Goal: Transaction & Acquisition: Download file/media

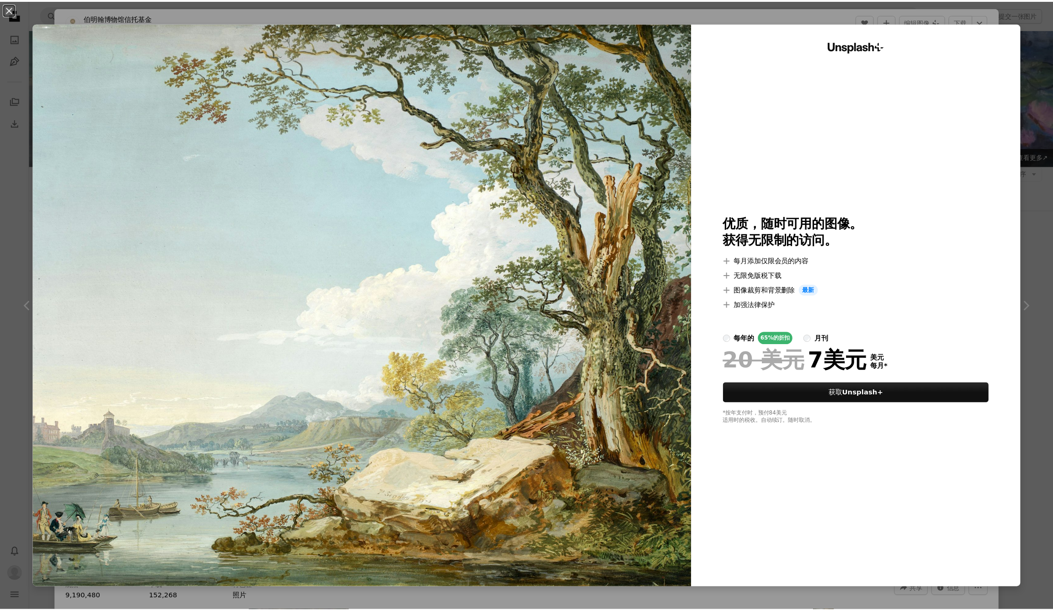
scroll to position [321, 0]
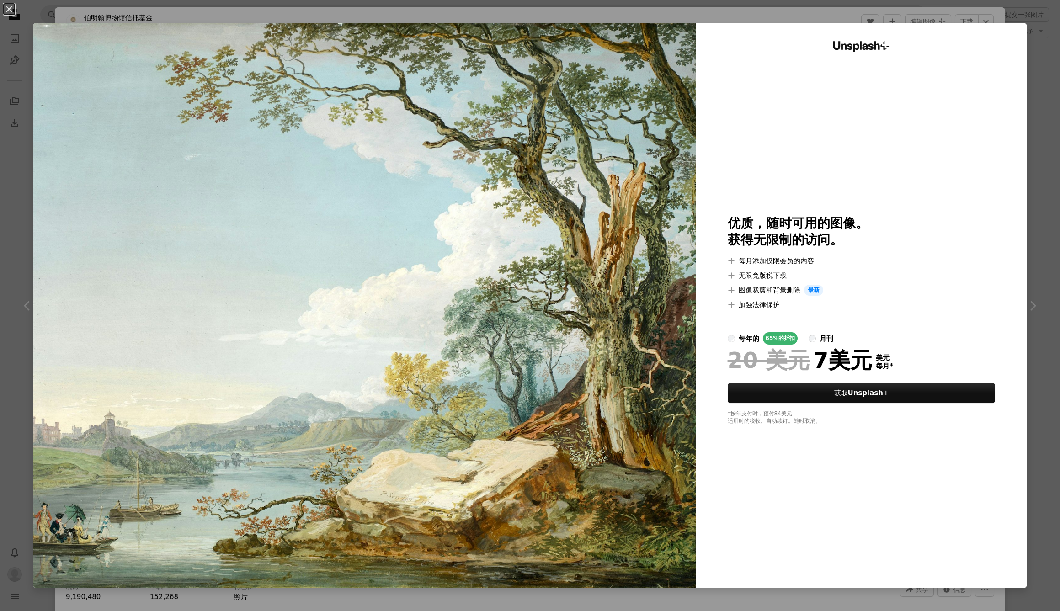
click at [600, 293] on img at bounding box center [364, 305] width 663 height 565
click at [1030, 59] on div "An X shape Unsplash+ 优质，随时可用的图像。 获得无限制的访问。 A plus sign 每月添加仅限会员的内容 A plus sign …" at bounding box center [530, 305] width 1060 height 611
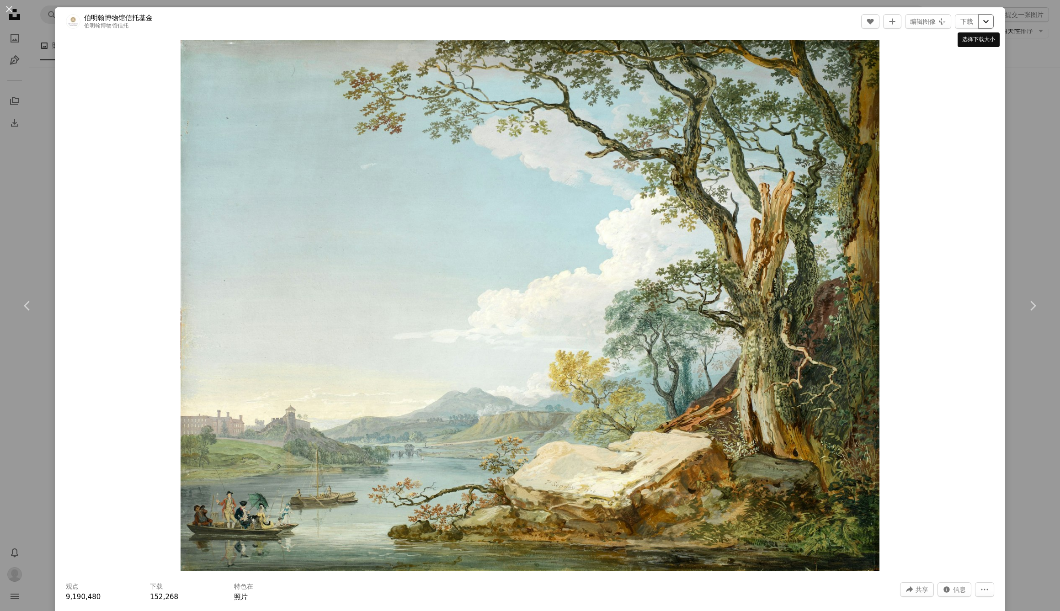
click at [982, 21] on icon "Chevron down" at bounding box center [985, 21] width 15 height 11
click at [1021, 71] on dialog "An X shape Chevron left Chevron right 伯明翰博物馆信托基金 伯明翰博物馆信托 A heart A plus sign 编…" at bounding box center [530, 305] width 1060 height 611
click at [1006, 47] on div "An X shape Chevron left Chevron right 伯明翰博物馆信托基金 伯明翰博物馆信托 A heart A plus sign 编…" at bounding box center [530, 305] width 1060 height 611
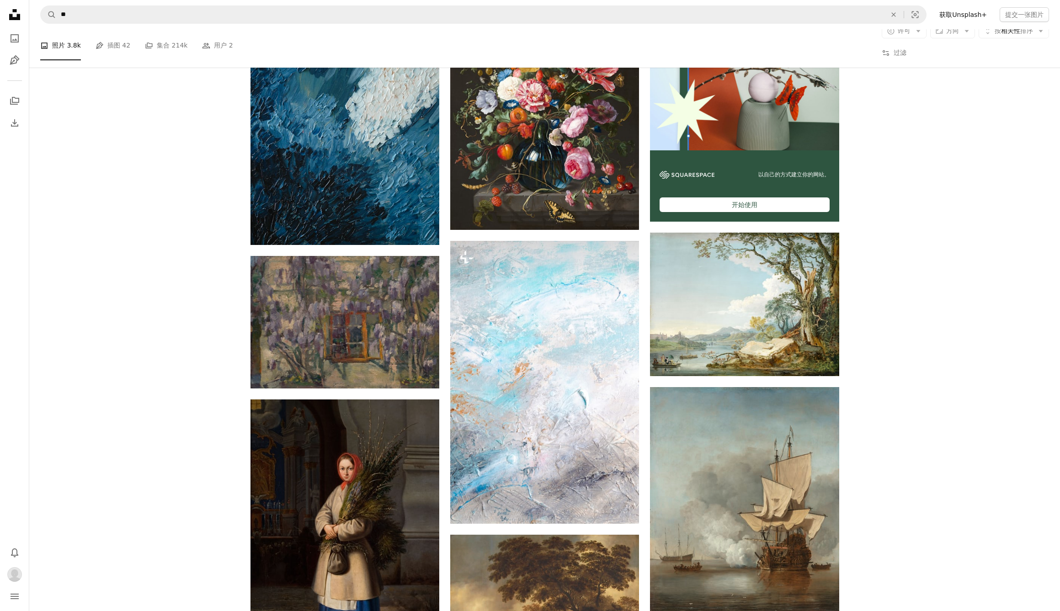
type input "**********"
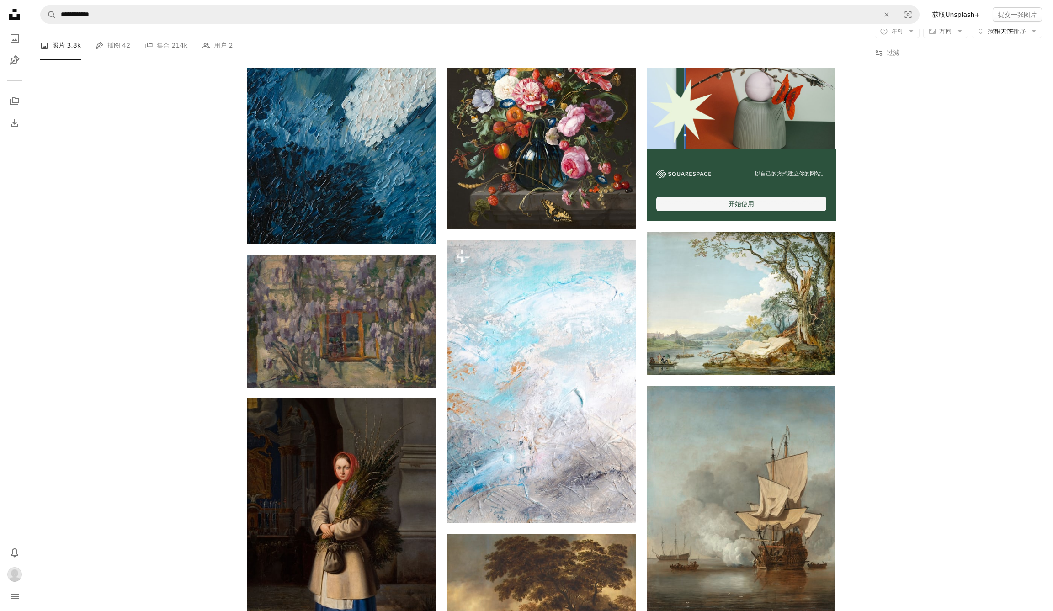
scroll to position [472, 0]
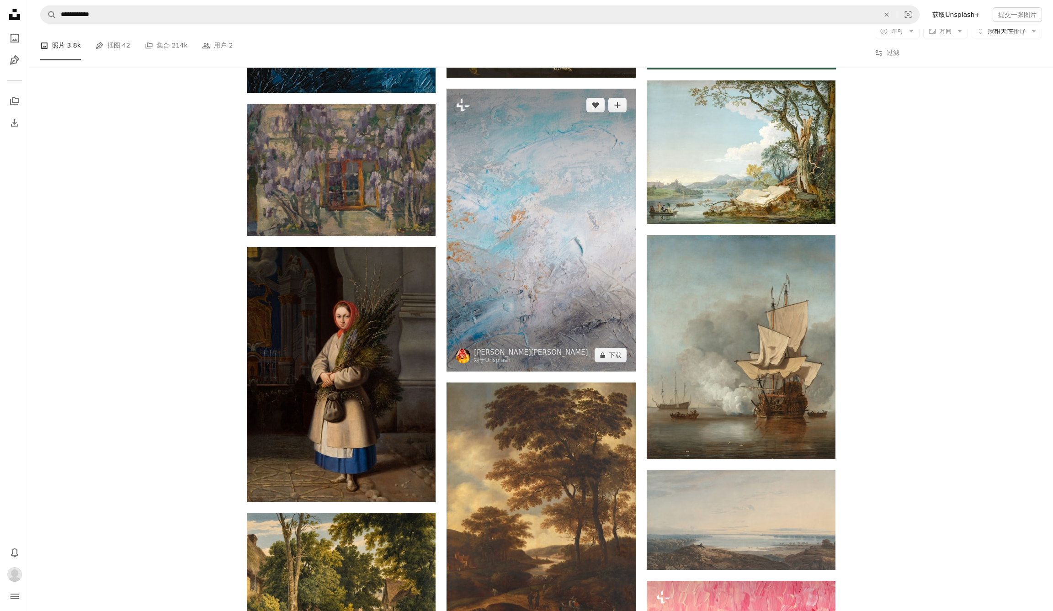
click at [545, 242] on img at bounding box center [540, 230] width 189 height 283
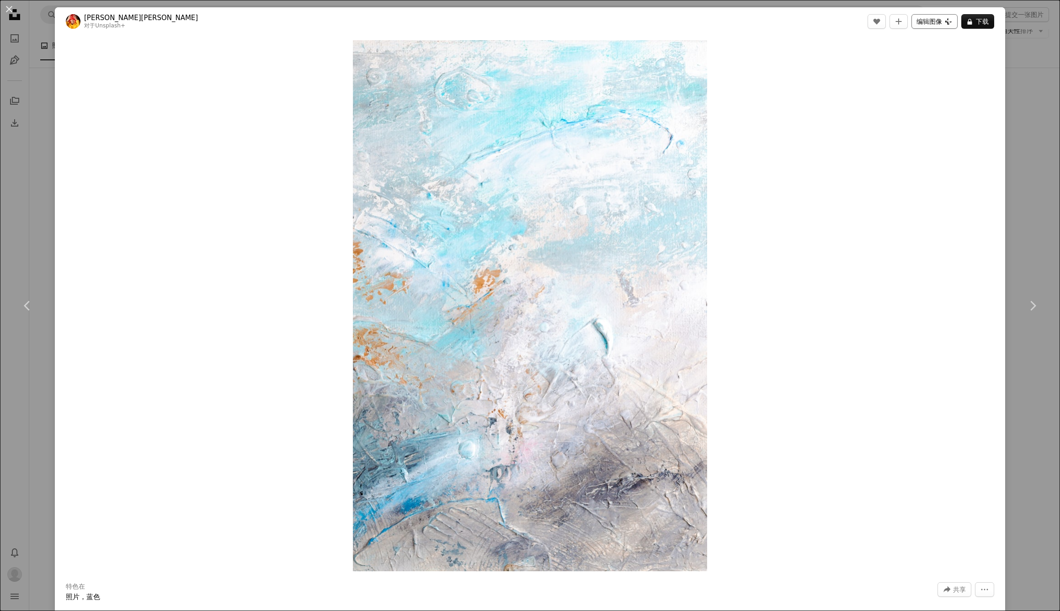
click at [932, 22] on button "编辑图像 Plus sign for Unsplash+" at bounding box center [934, 21] width 46 height 15
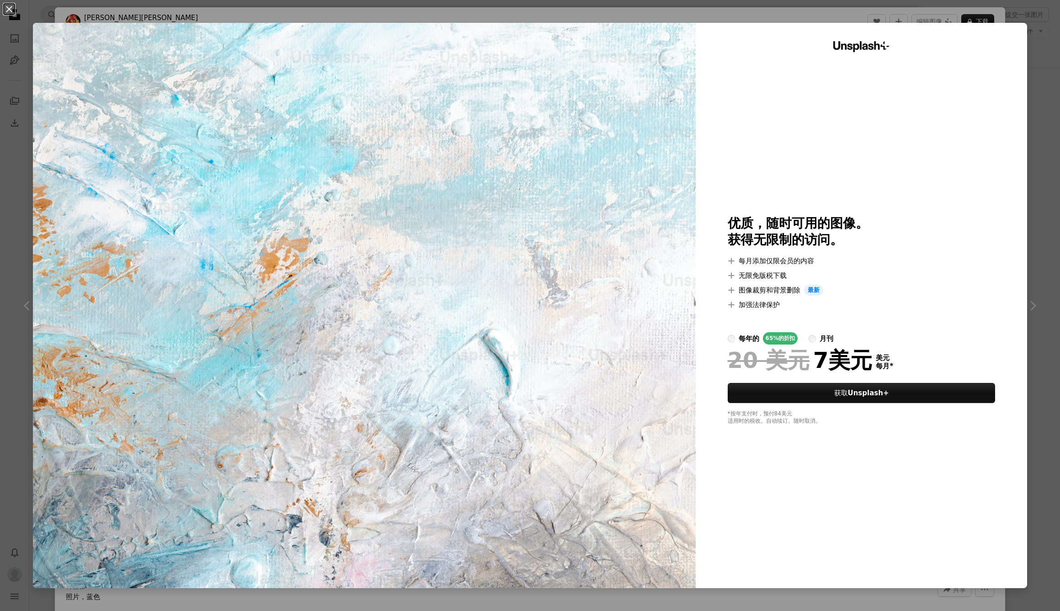
click at [1041, 104] on div "An X shape Unsplash+ 优质，随时可用的图像。 获得无限制的访问。 A plus sign 每月添加仅限会员的内容 A plus sign …" at bounding box center [530, 305] width 1060 height 611
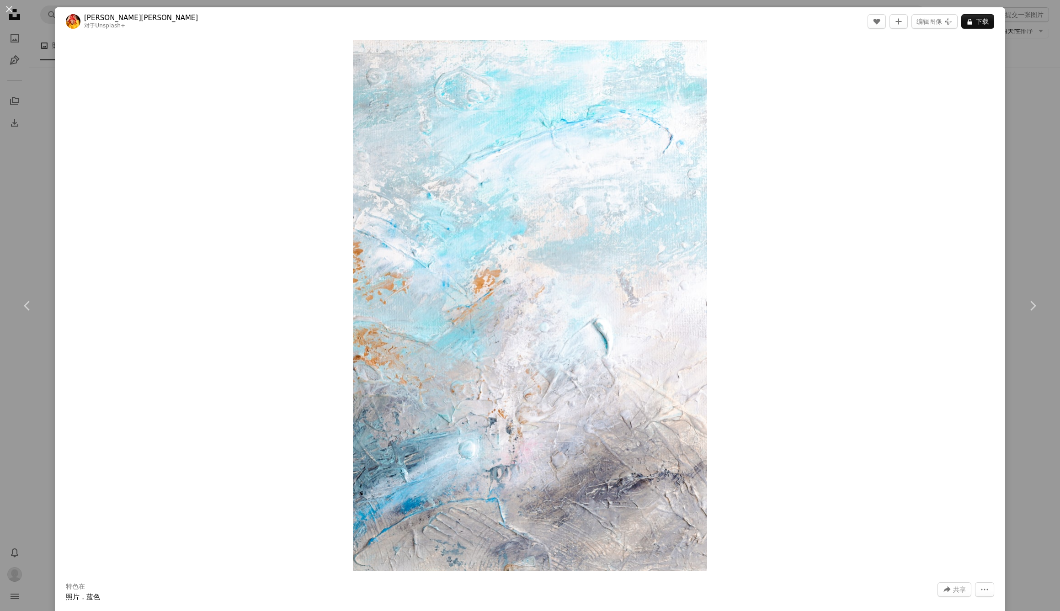
click at [1039, 102] on div "An X shape Chevron left Chevron right [PERSON_NAME]卡 对于 Unsplash+ A heart A plu…" at bounding box center [530, 305] width 1060 height 611
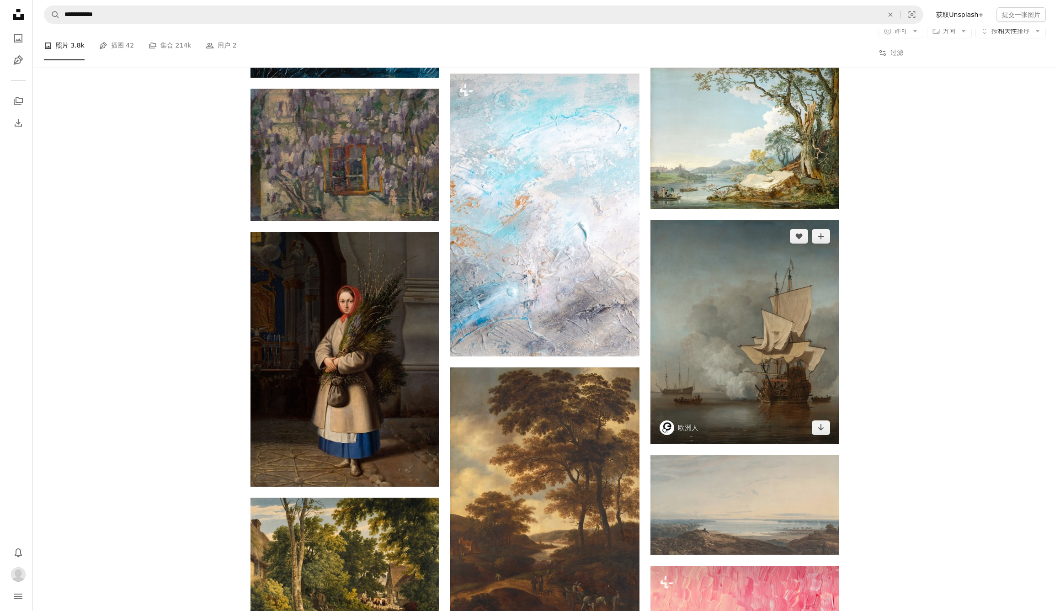
scroll to position [528, 0]
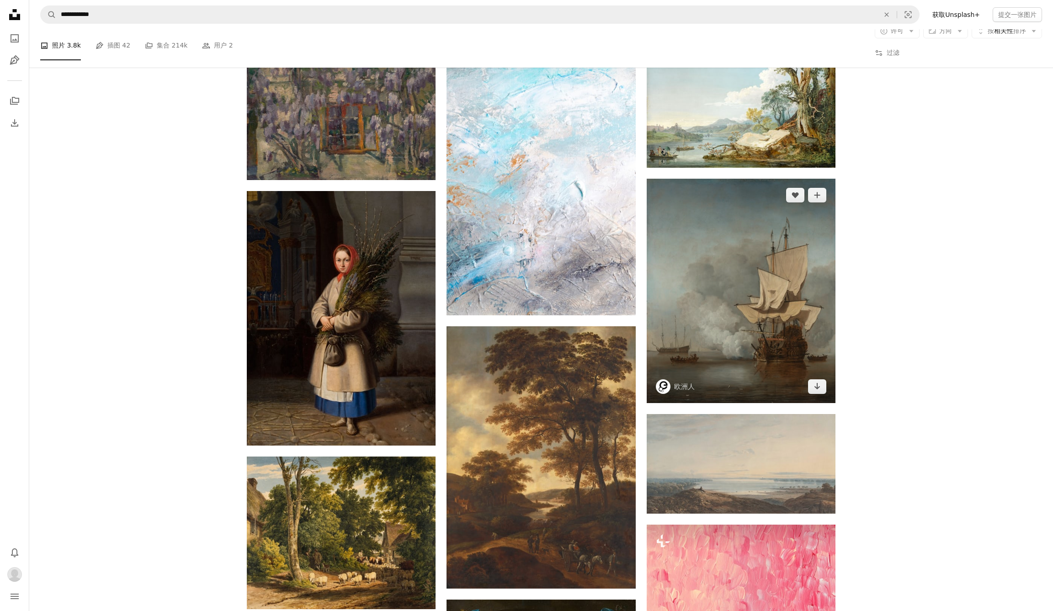
click at [772, 333] on img at bounding box center [741, 291] width 189 height 224
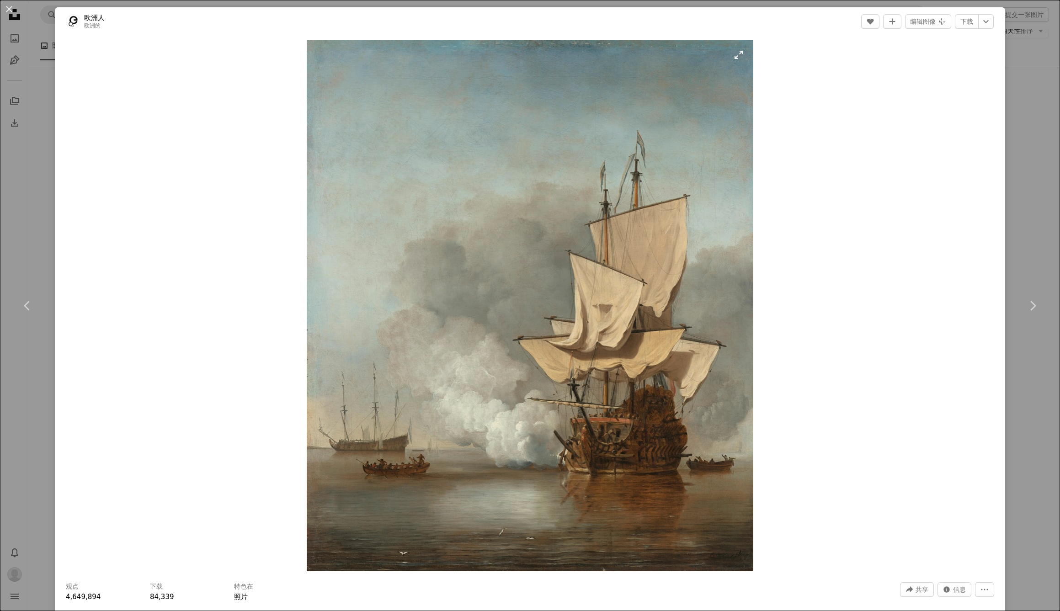
click at [668, 290] on img "放大这个图像" at bounding box center [530, 305] width 447 height 531
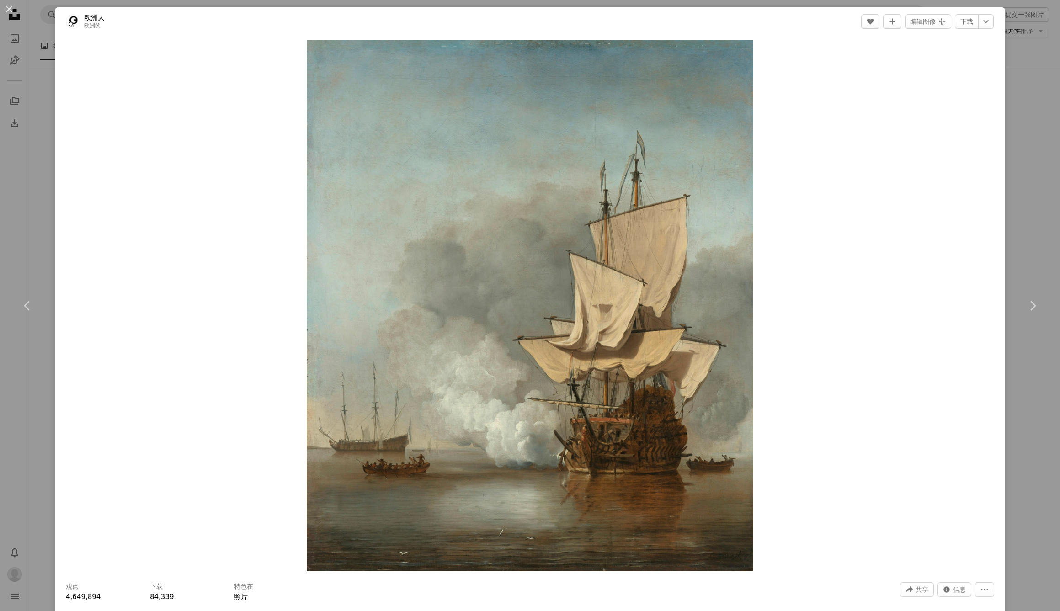
click at [1022, 60] on div "An X shape Chevron left Chevron right 欧洲人 欧洲的 A heart A plus sign 编辑图像 Plus sig…" at bounding box center [530, 305] width 1060 height 611
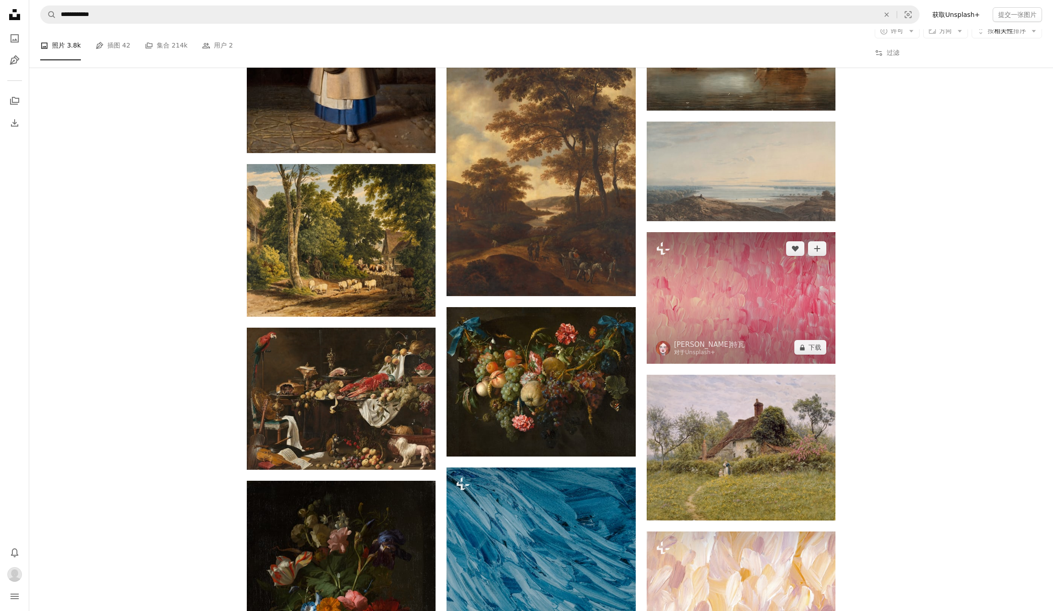
scroll to position [1046, 0]
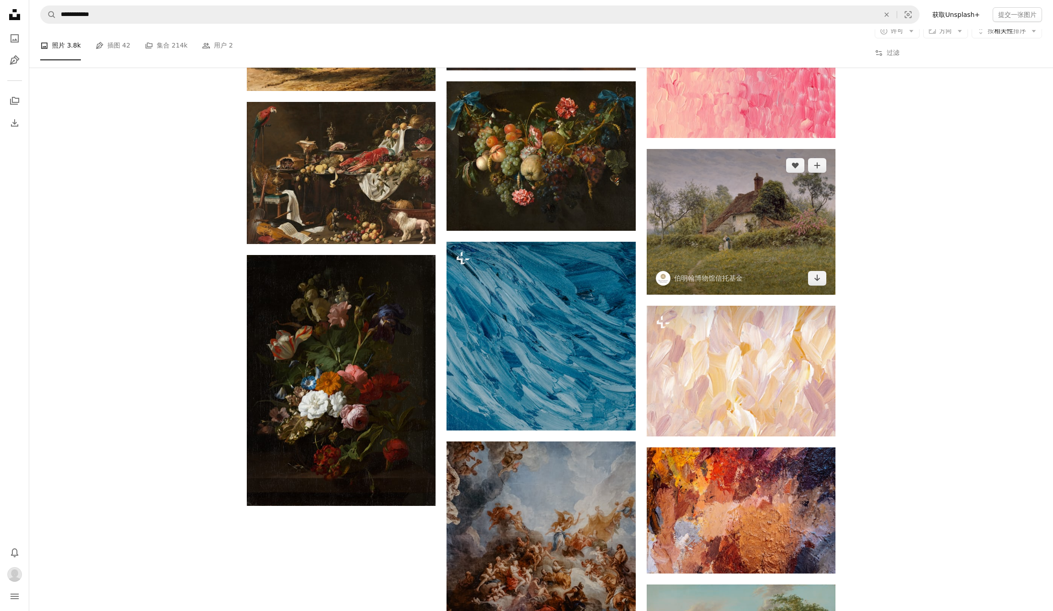
click at [774, 222] on img at bounding box center [741, 222] width 189 height 146
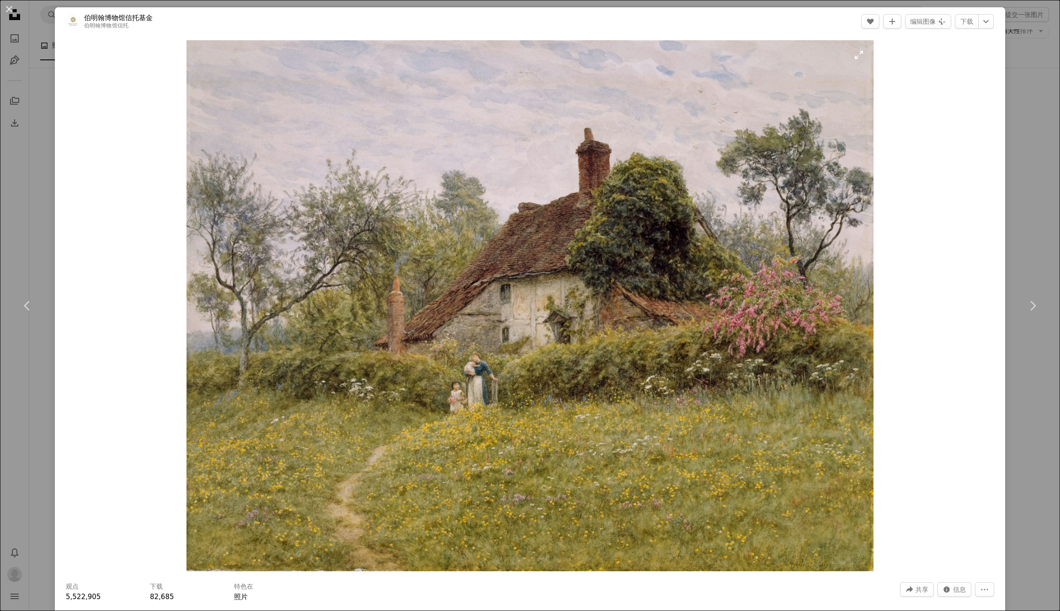
click at [658, 253] on img "放大这个图像" at bounding box center [529, 305] width 687 height 531
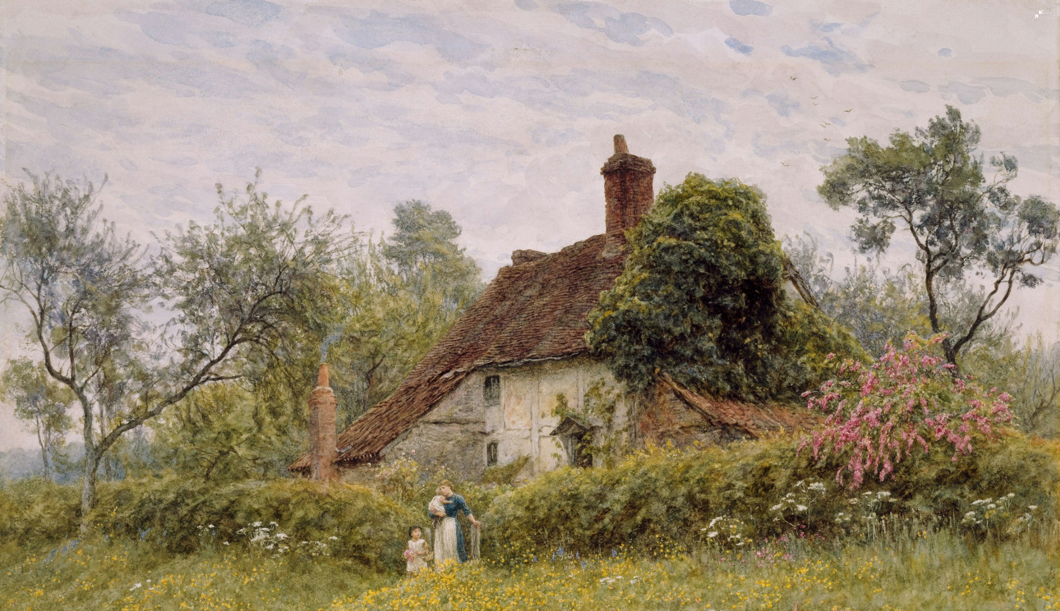
click at [658, 253] on img "缩小此图像" at bounding box center [530, 409] width 1061 height 819
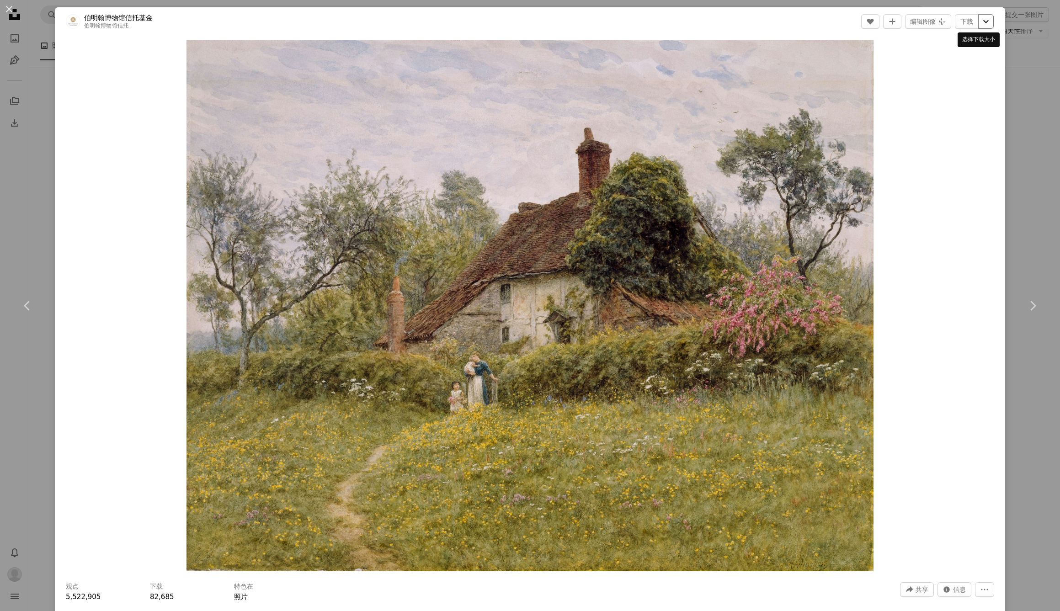
click at [982, 21] on icon "Chevron down" at bounding box center [985, 21] width 15 height 11
click at [939, 98] on span "原始尺寸（3999" at bounding box center [925, 100] width 48 height 7
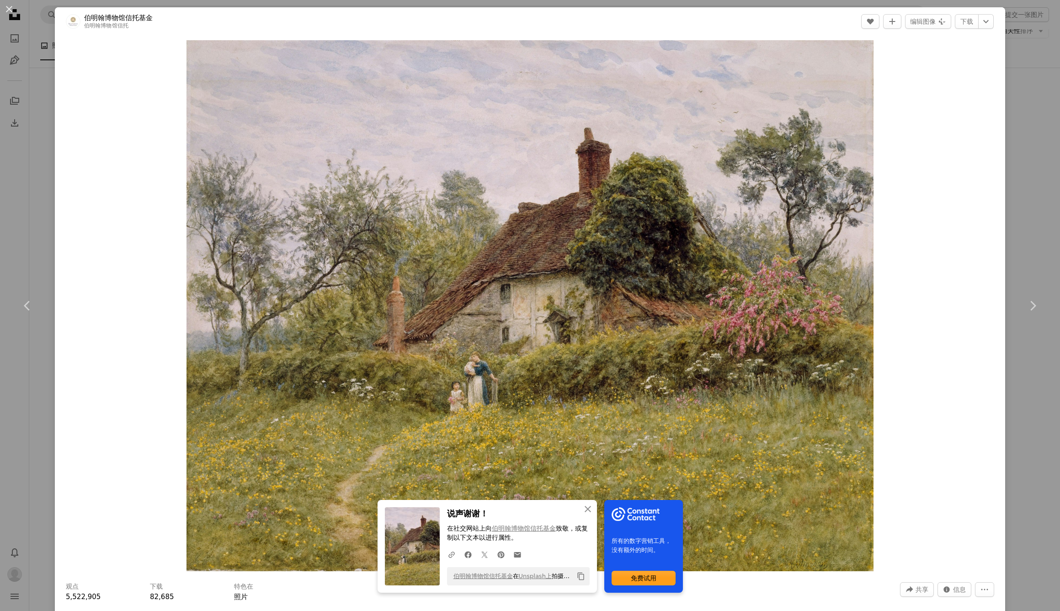
click at [1049, 83] on div "An X shape Chevron left Chevron right An X shape 关闭 说声谢谢！ 在社交网站上 向 伯明翰博物馆信托基金 致…" at bounding box center [530, 305] width 1060 height 611
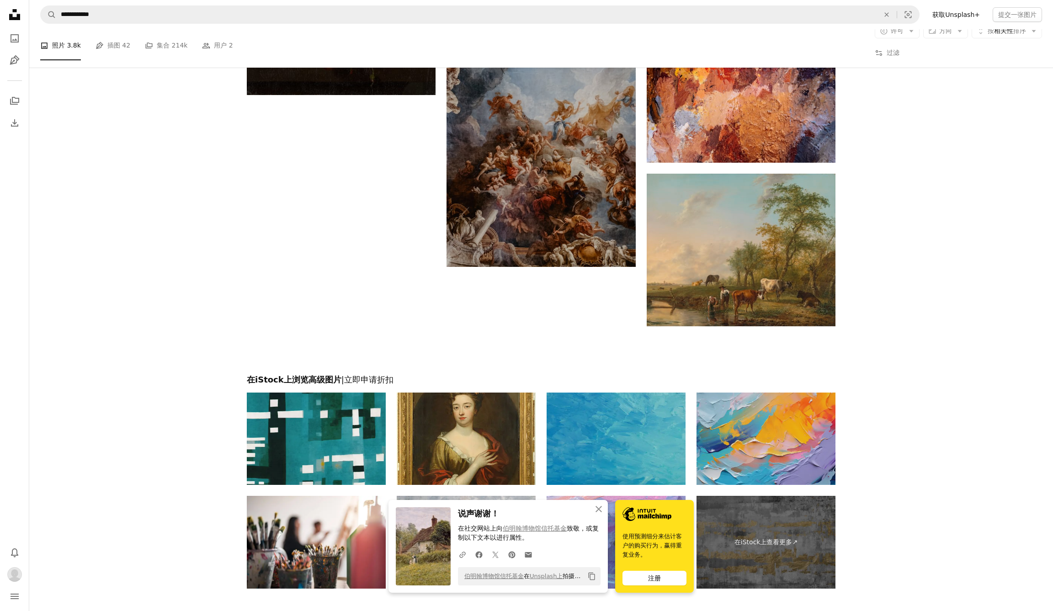
scroll to position [1611, 0]
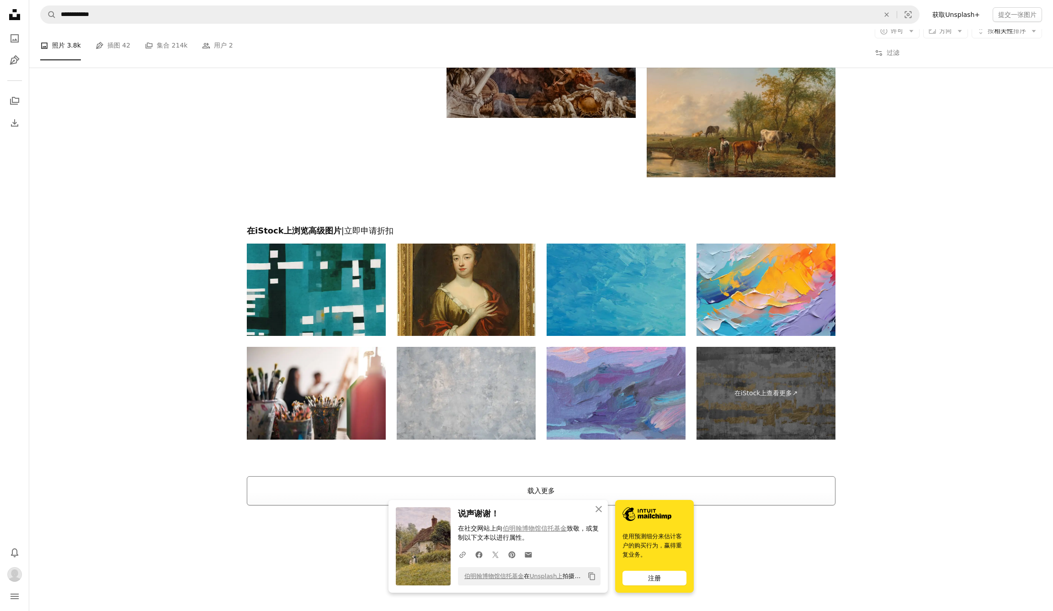
click at [542, 489] on button "载入更多" at bounding box center [541, 490] width 589 height 29
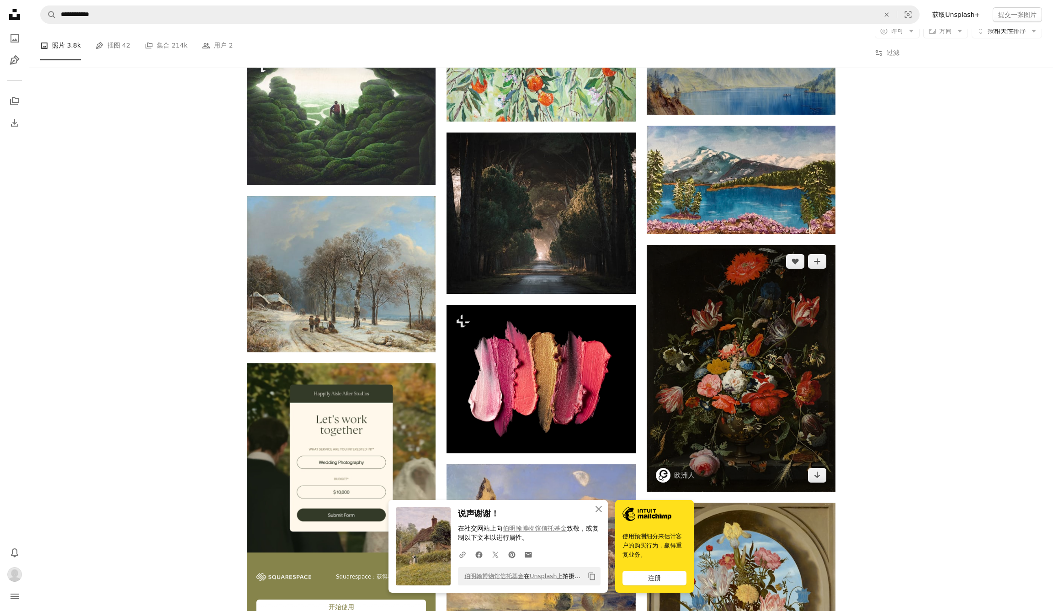
scroll to position [1800, 0]
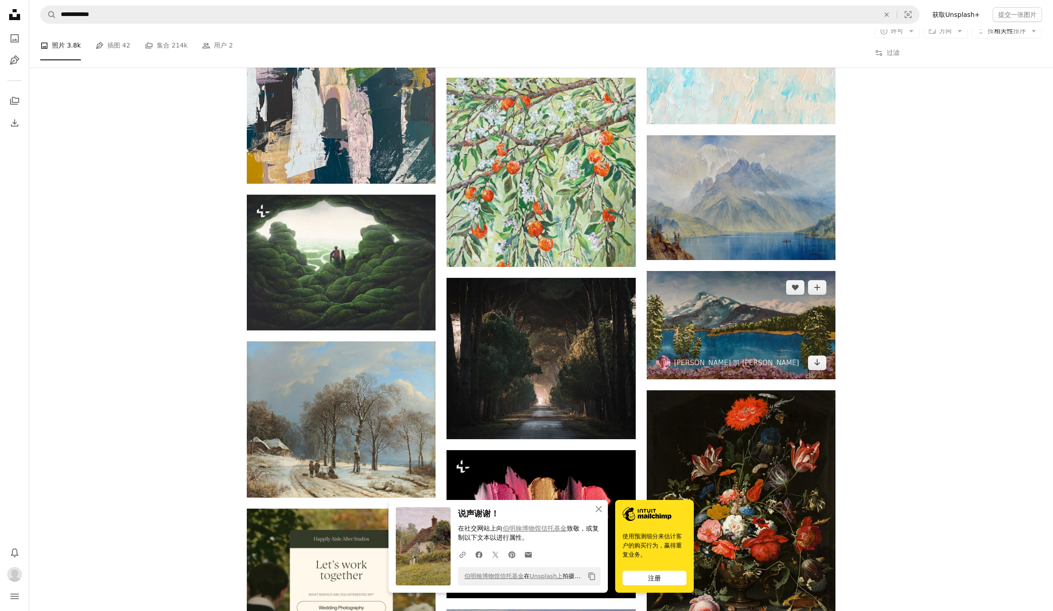
click at [748, 323] on img at bounding box center [741, 325] width 189 height 108
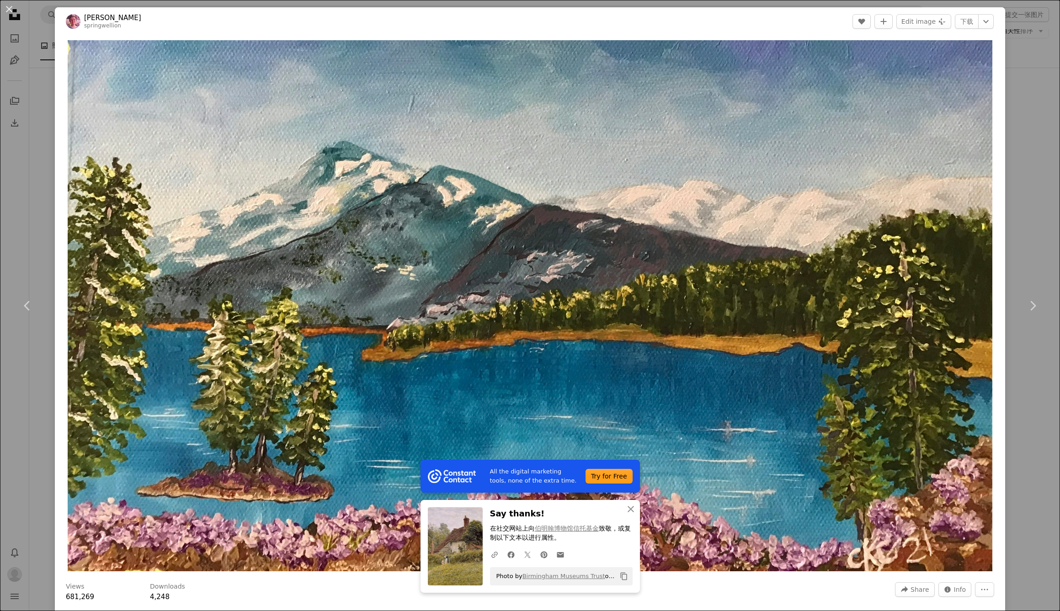
click at [748, 323] on img "Zoom in on this image" at bounding box center [530, 305] width 925 height 531
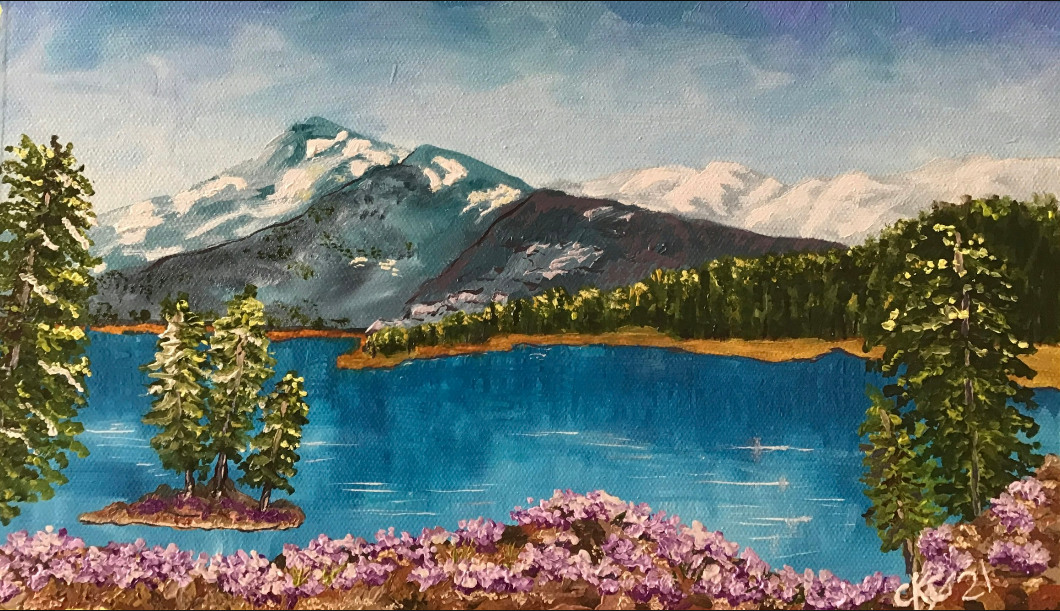
click at [1035, 12] on img "Zoom out on this image" at bounding box center [530, 305] width 1061 height 609
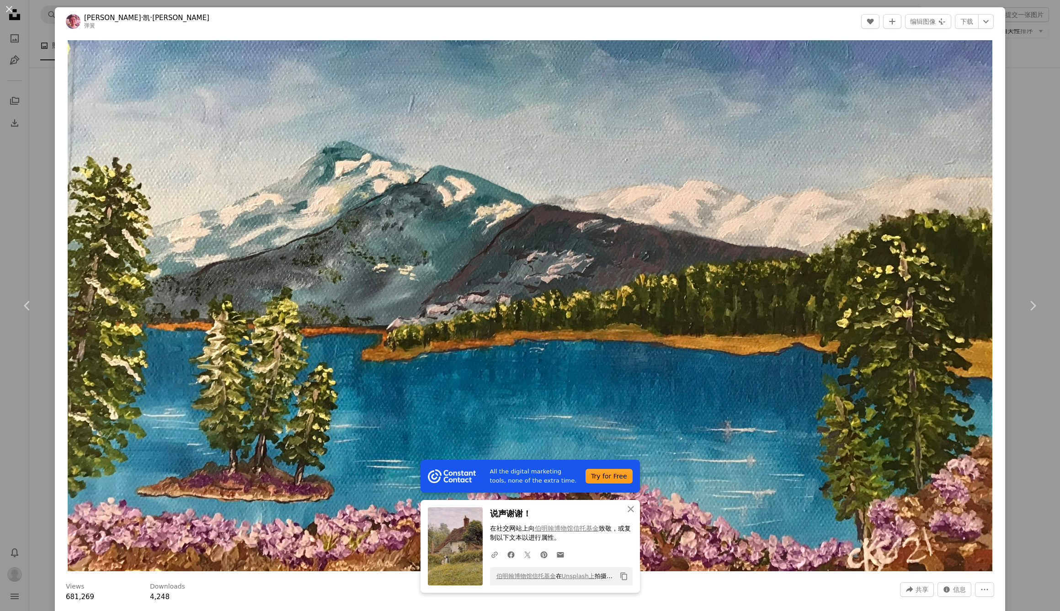
click at [1027, 92] on div "An X shape Chevron left Chevron right All the digital marketing tools, none of …" at bounding box center [530, 305] width 1060 height 611
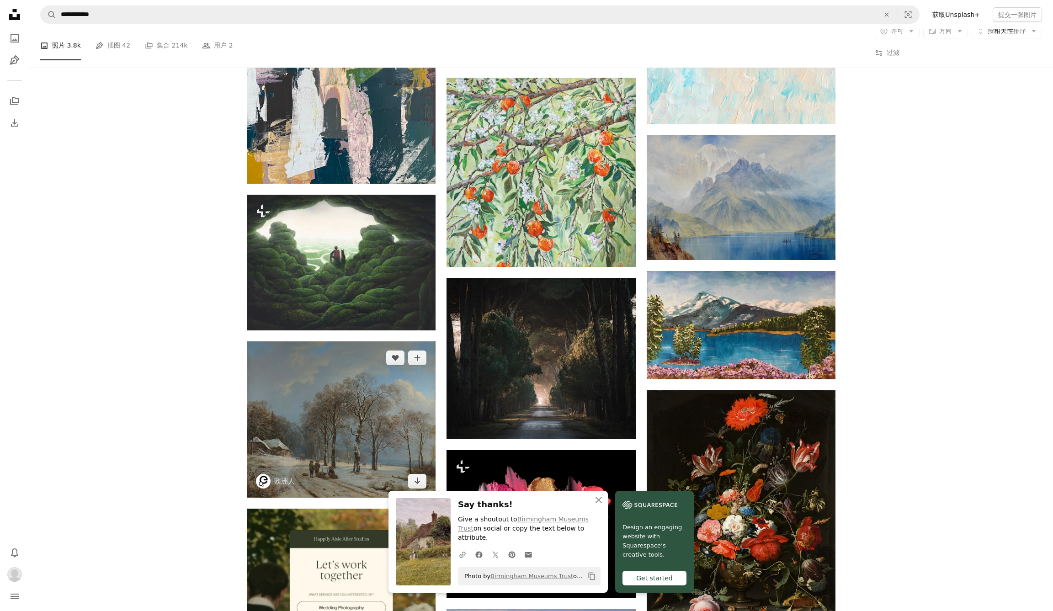
click at [338, 409] on img at bounding box center [341, 419] width 189 height 156
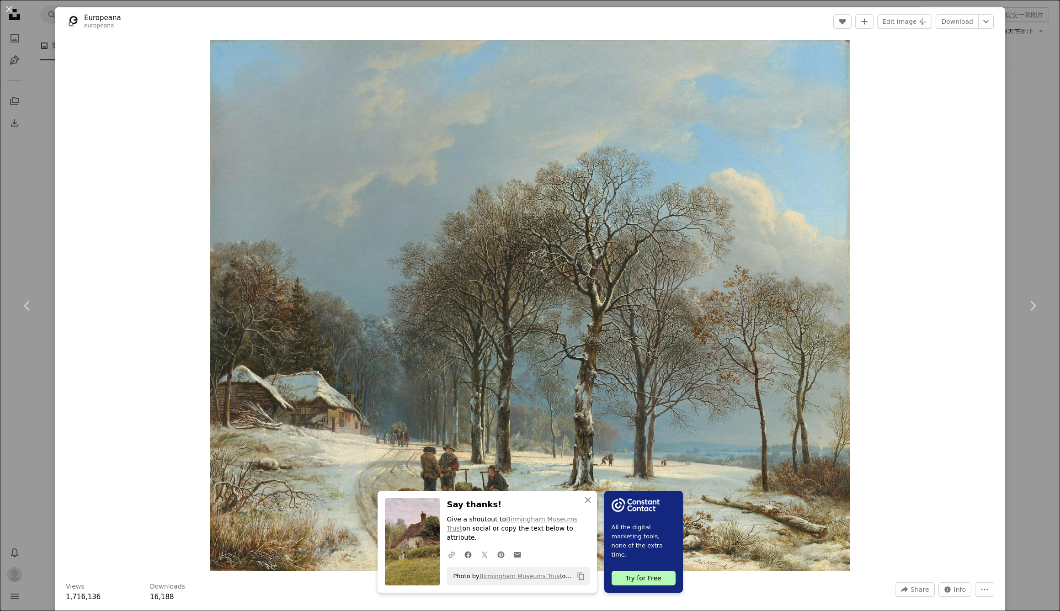
click at [1007, 109] on div "An X shape Chevron left Chevron right An X shape Close Say thanks! Give a shout…" at bounding box center [530, 305] width 1060 height 611
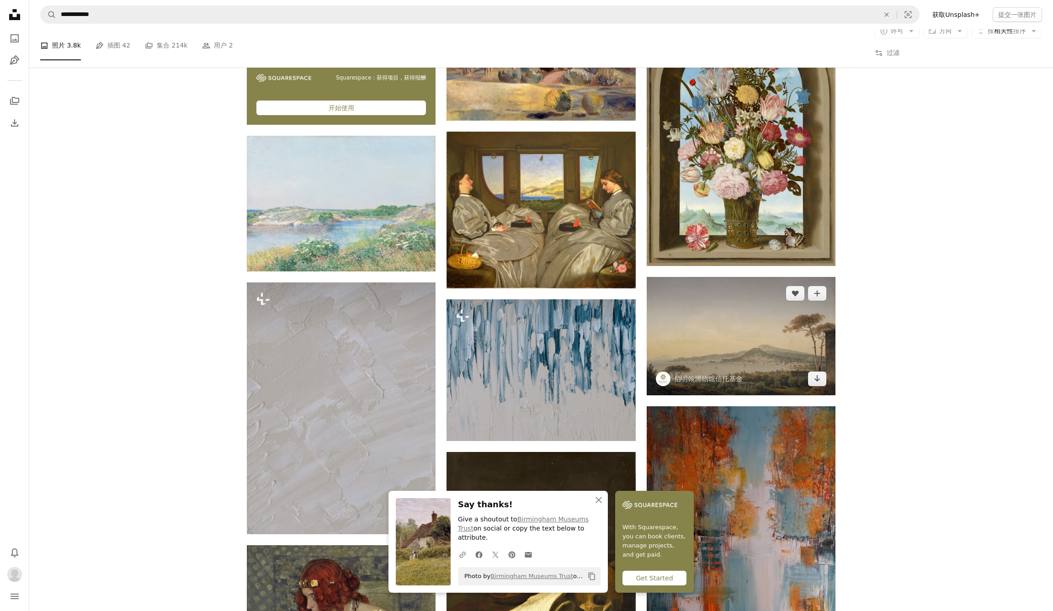
scroll to position [2507, 0]
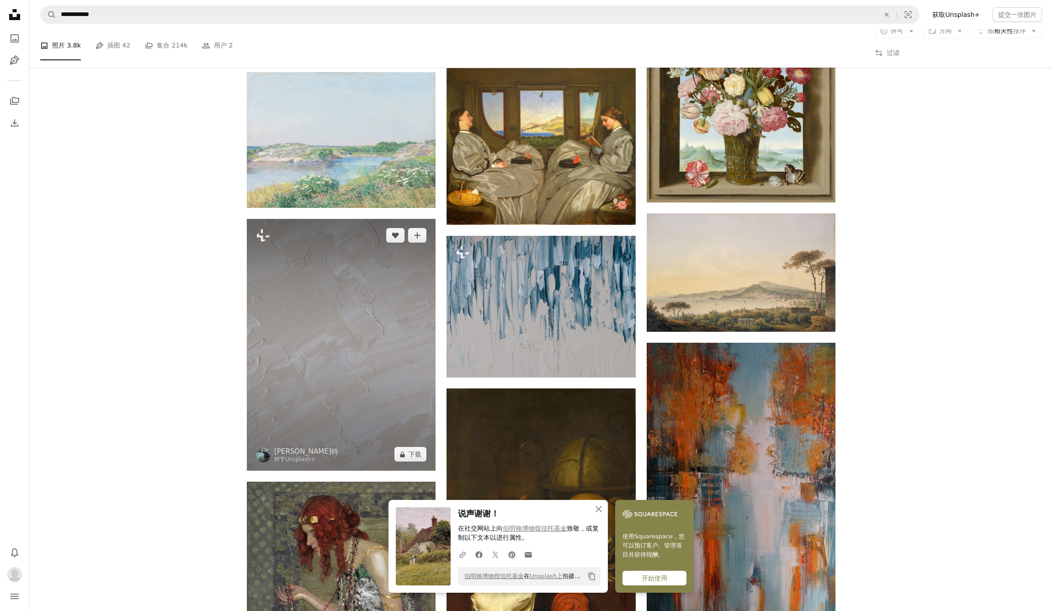
click at [365, 295] on img at bounding box center [341, 345] width 189 height 252
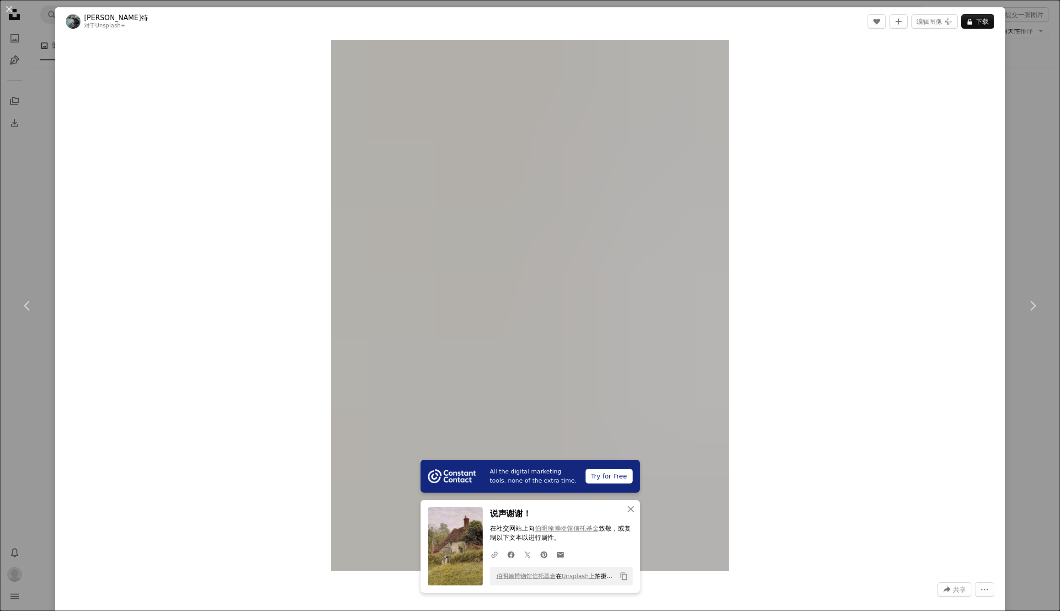
click at [1036, 104] on div "An X shape Chevron left Chevron right All the digital marketing tools, none of …" at bounding box center [530, 305] width 1060 height 611
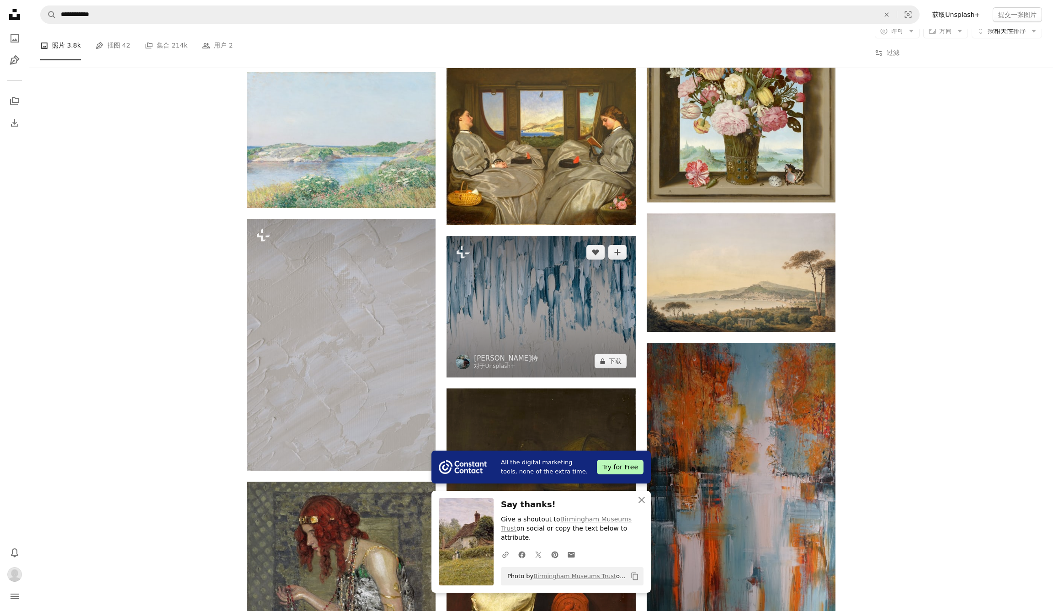
click at [601, 293] on img at bounding box center [540, 307] width 189 height 142
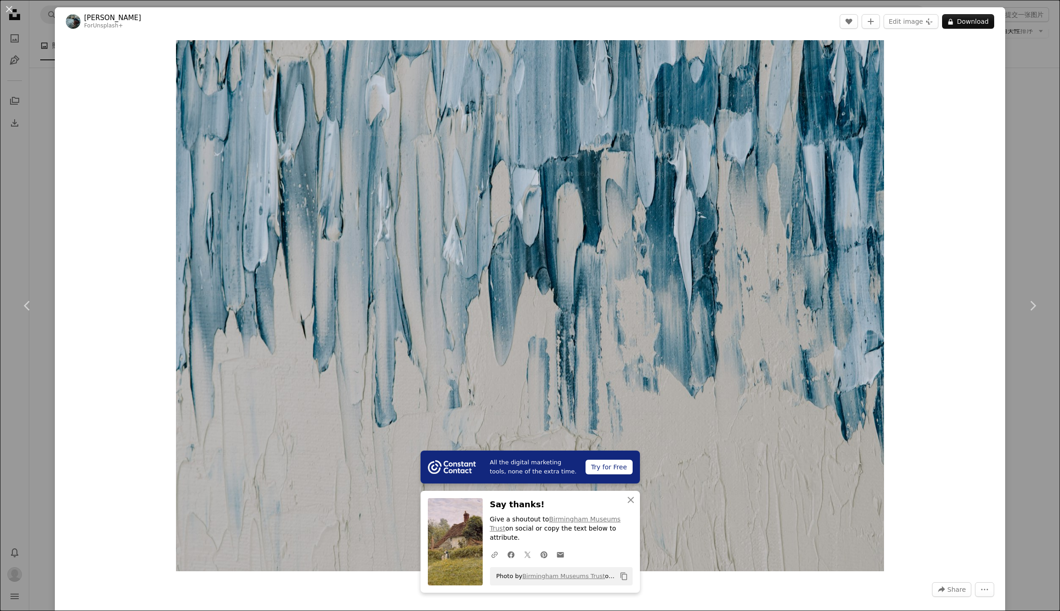
click at [1039, 113] on div "An X shape Chevron left Chevron right All the digital marketing tools, none of …" at bounding box center [530, 305] width 1060 height 611
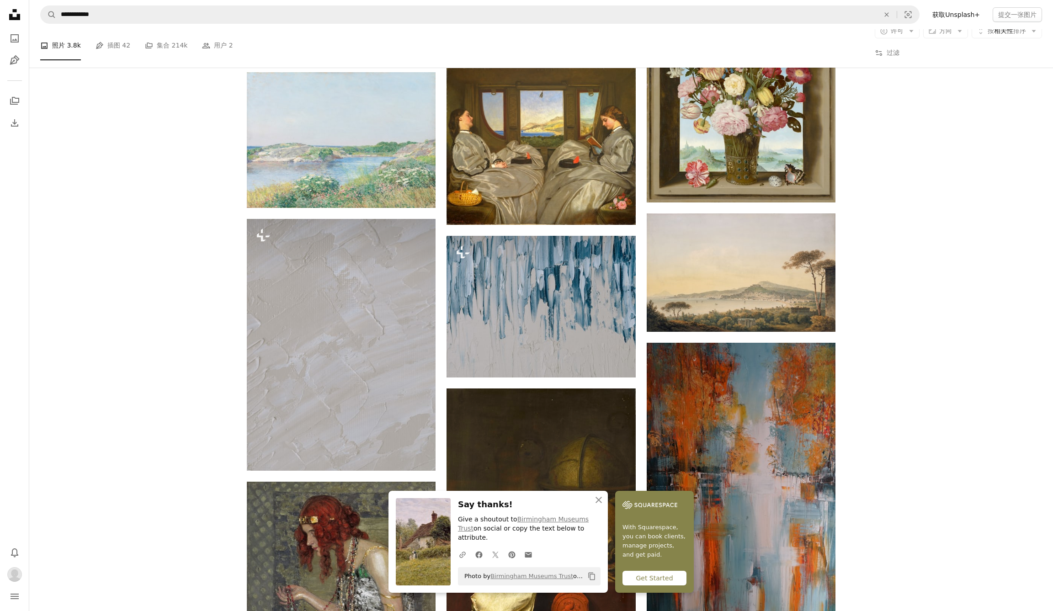
scroll to position [2523, 0]
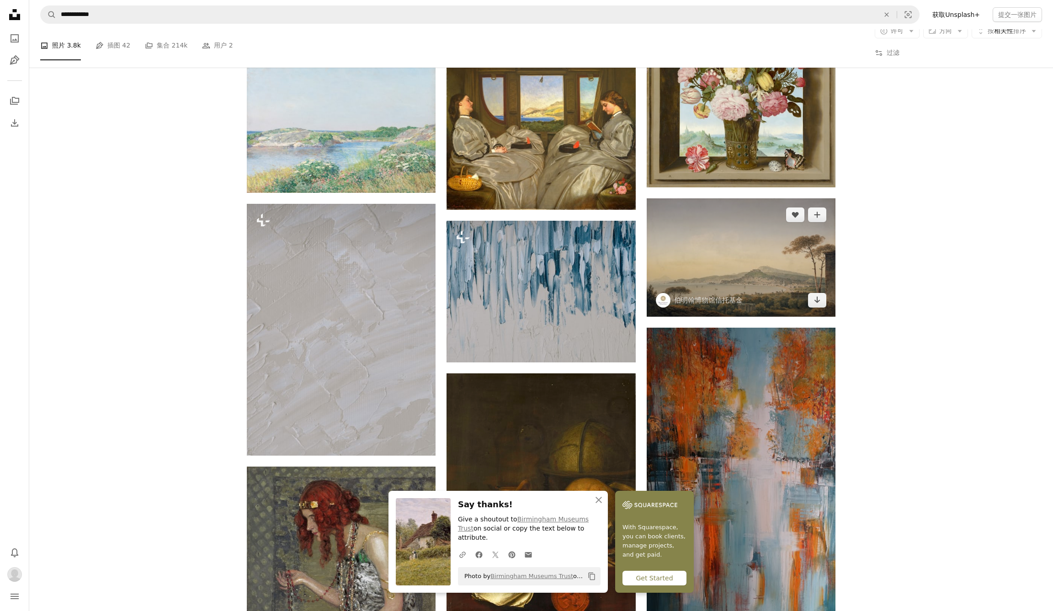
click at [761, 271] on img at bounding box center [741, 257] width 189 height 119
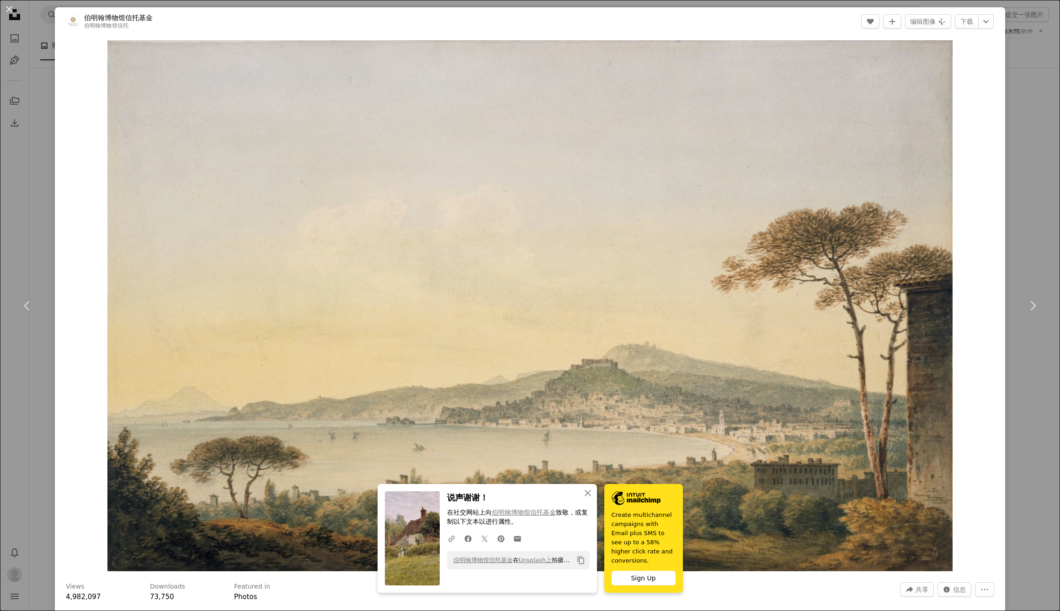
click at [1027, 172] on div "An X shape Chevron left Chevron right An X shape 关闭 说声谢谢！ 在社交网站上 向 伯明翰博物馆信托基金 致…" at bounding box center [530, 305] width 1060 height 611
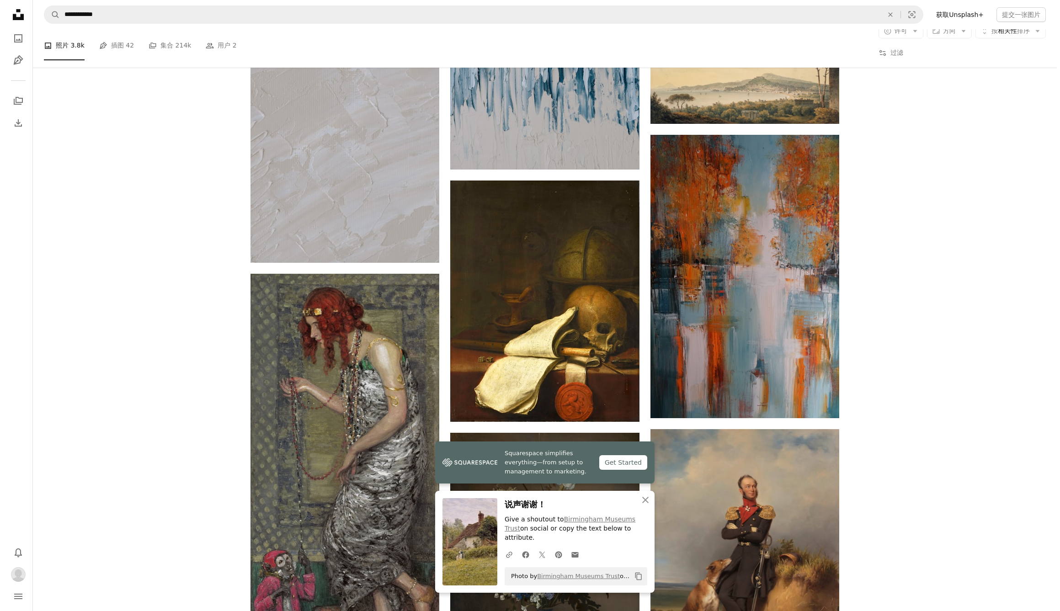
scroll to position [2728, 0]
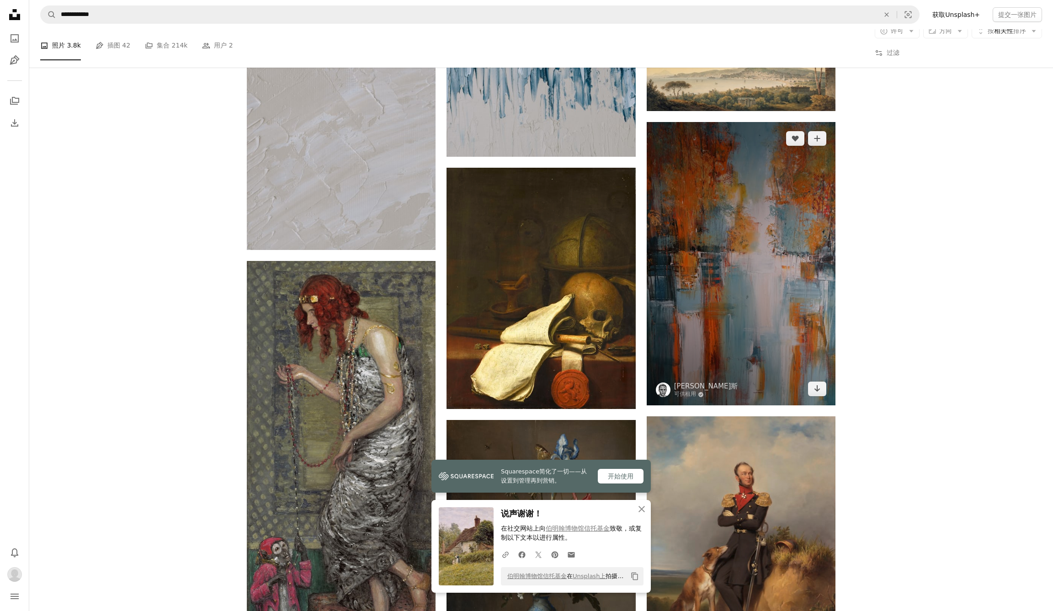
click at [728, 260] on img at bounding box center [741, 263] width 189 height 283
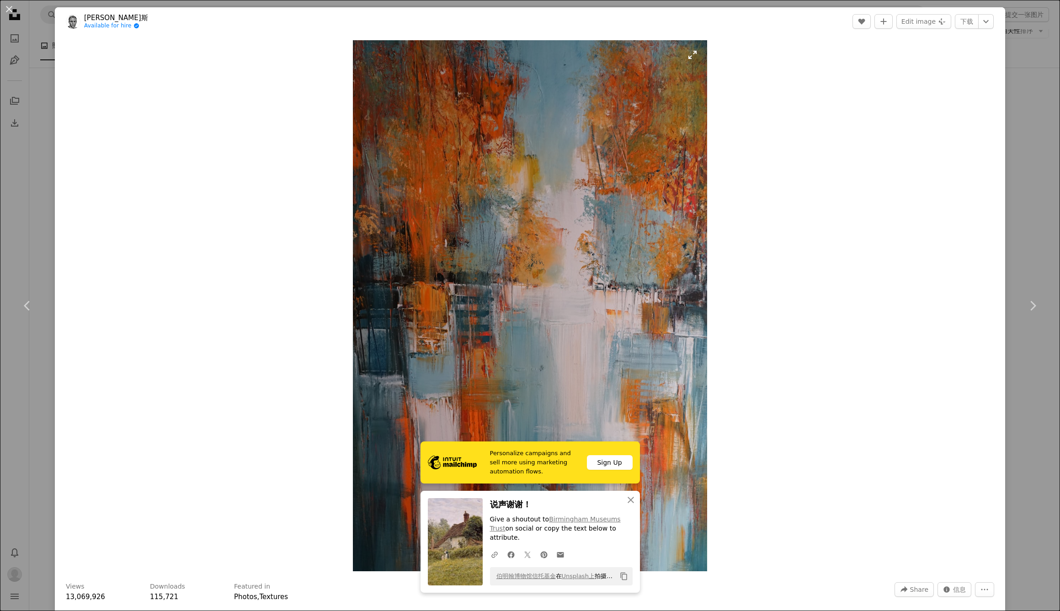
click at [576, 235] on img "Zoom in on this image" at bounding box center [530, 305] width 354 height 531
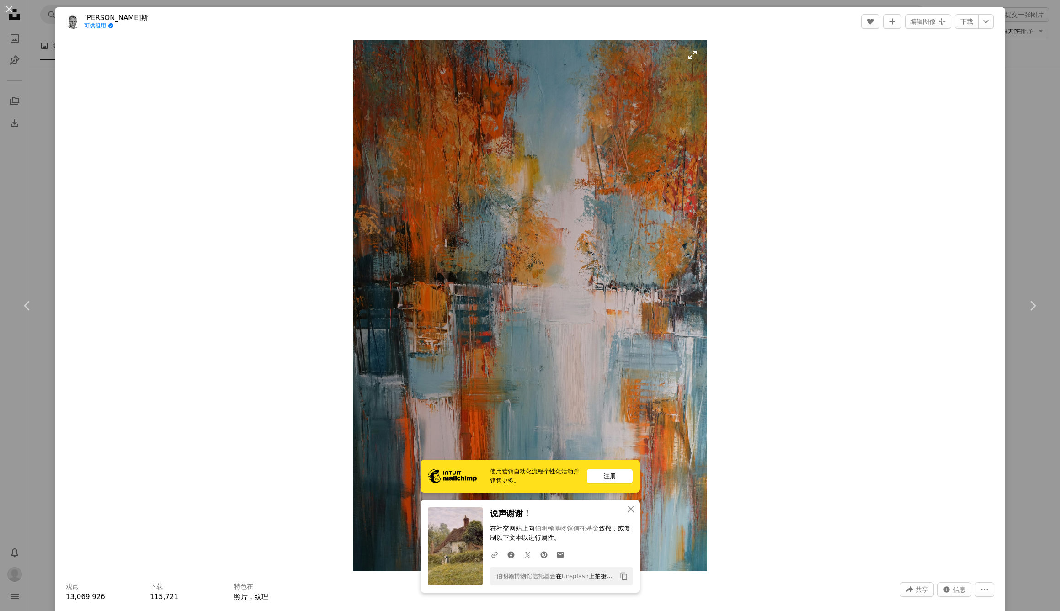
click at [629, 246] on img "Zoom in on this image" at bounding box center [530, 305] width 354 height 531
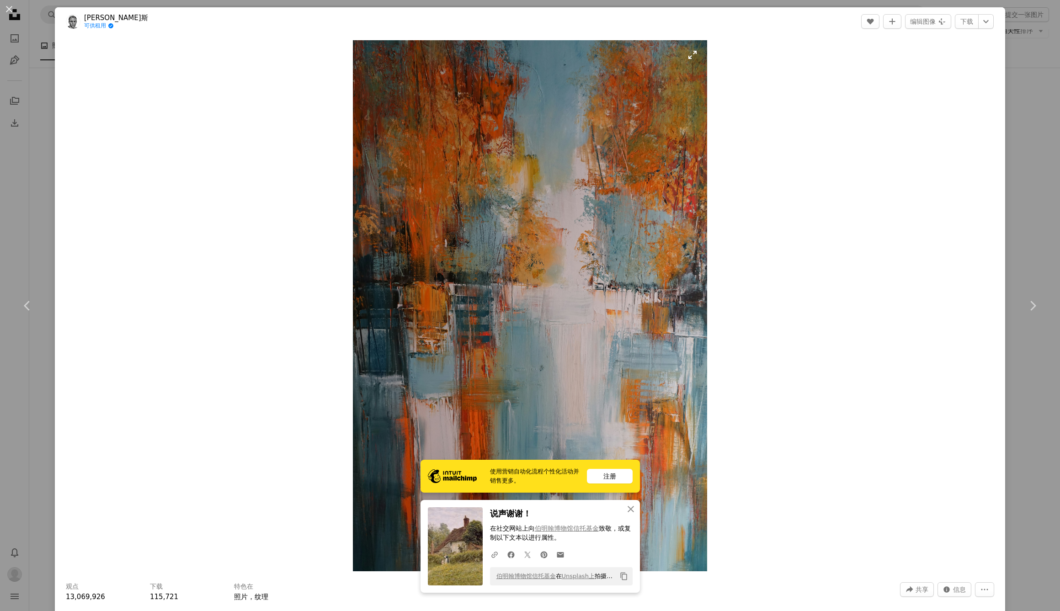
click at [697, 76] on img "Zoom in on this image" at bounding box center [530, 305] width 354 height 531
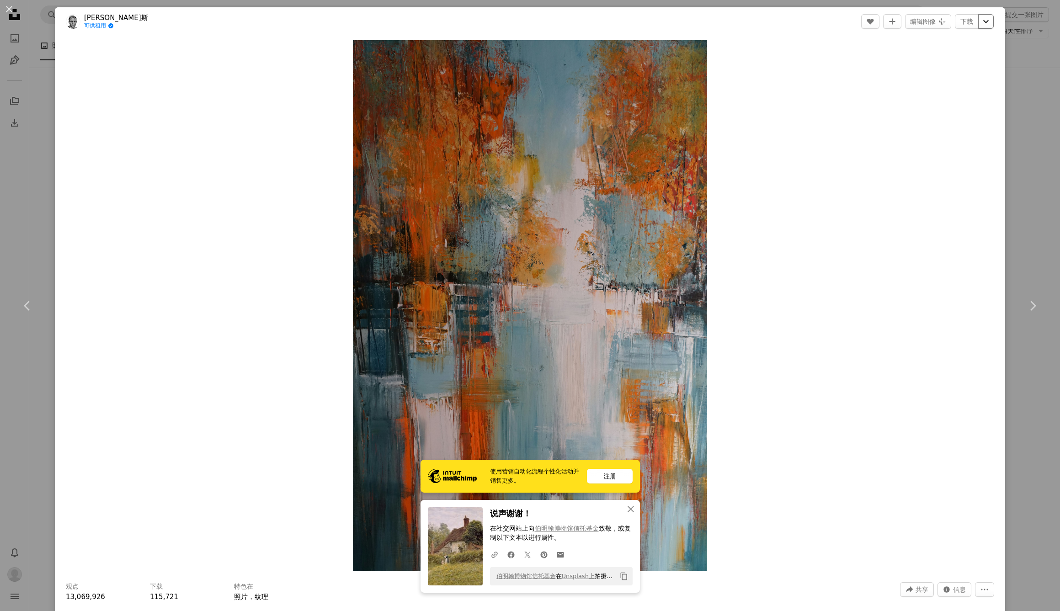
click at [978, 21] on icon "Chevron down" at bounding box center [985, 21] width 15 height 11
click at [949, 97] on span "原始尺寸（5304 x 7952 ）" at bounding box center [940, 101] width 77 height 9
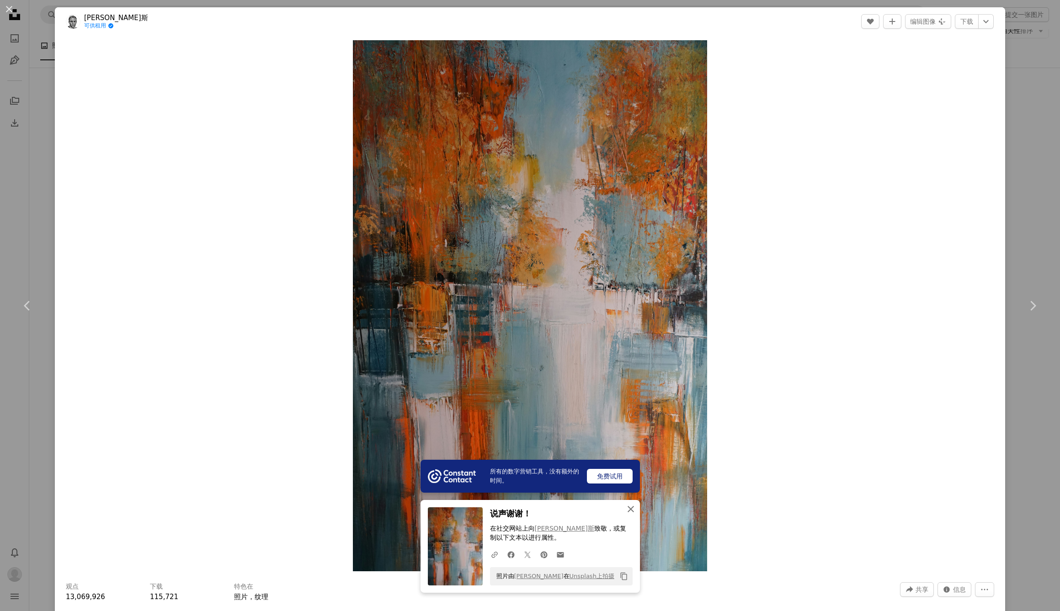
click at [630, 508] on icon "An X shape" at bounding box center [630, 509] width 11 height 11
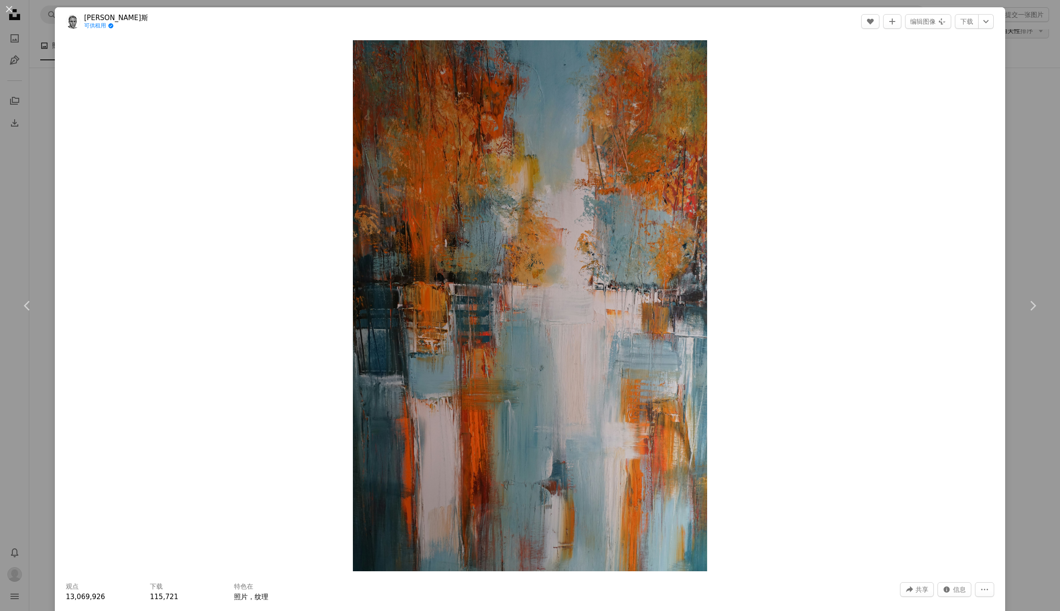
click at [1044, 149] on div "An X shape Chevron left Chevron right [PERSON_NAME]斯 可供租用 A checkmark inside of…" at bounding box center [530, 305] width 1060 height 611
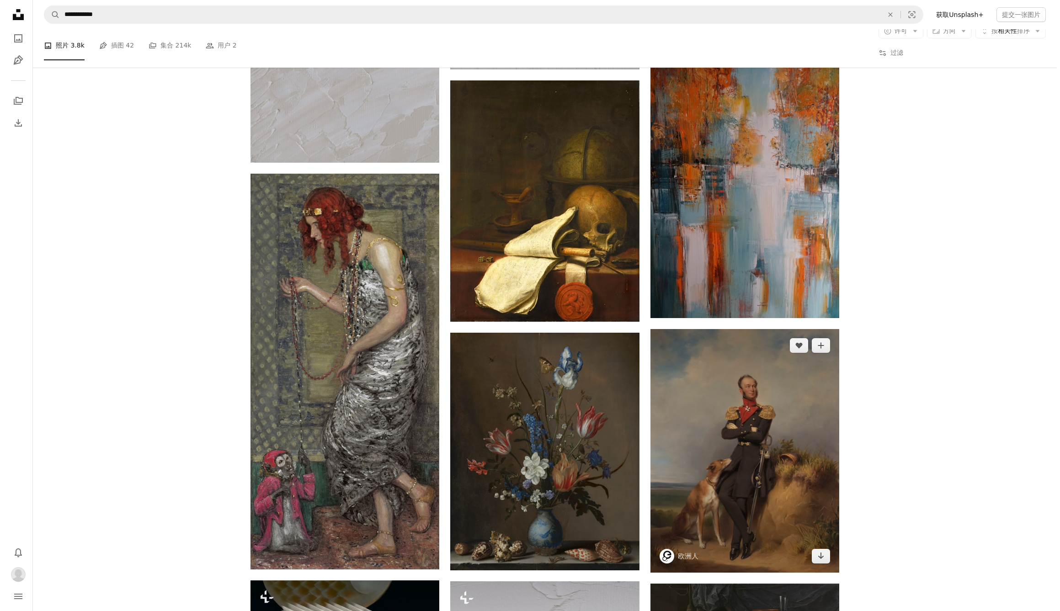
scroll to position [2887, 0]
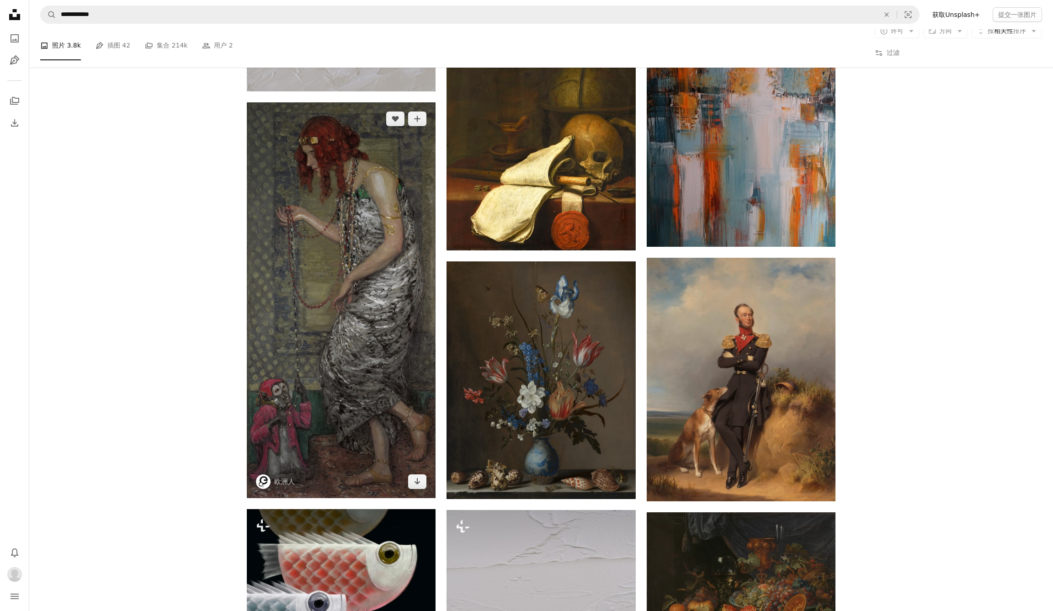
click at [388, 242] on img at bounding box center [341, 300] width 189 height 396
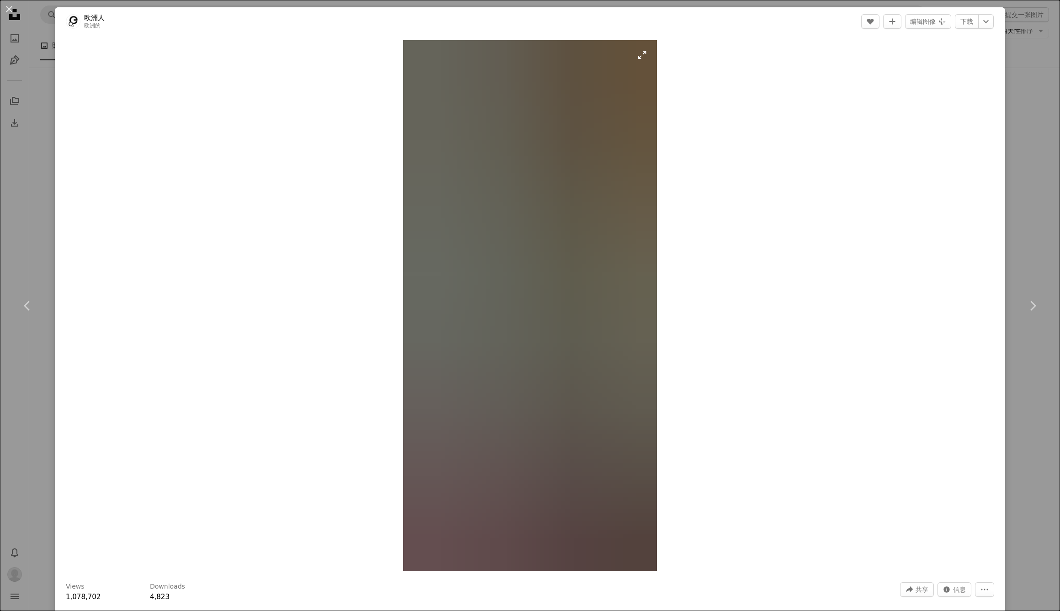
click at [591, 224] on img "放大此图像" at bounding box center [529, 305] width 253 height 531
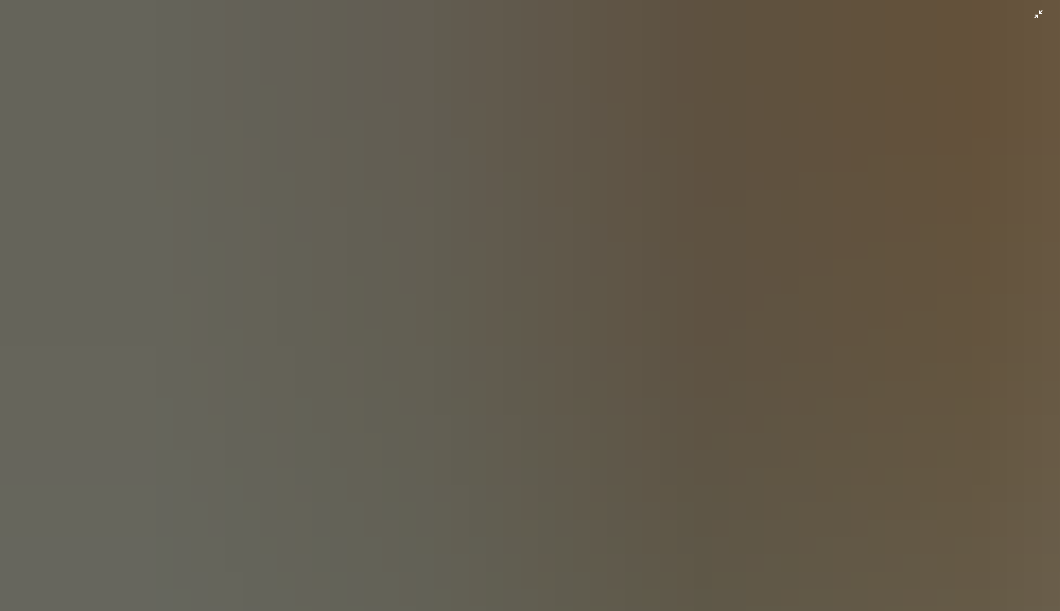
scroll to position [1, 0]
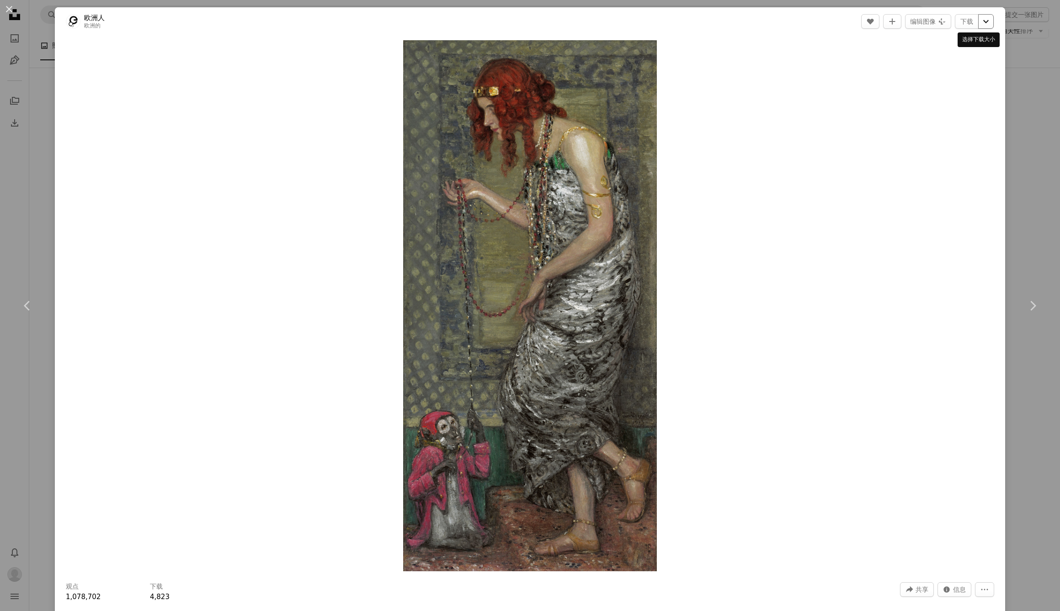
click at [981, 20] on icon "Chevron down" at bounding box center [985, 21] width 15 height 11
click at [948, 100] on span "原始尺寸（2496" at bounding box center [926, 100] width 48 height 7
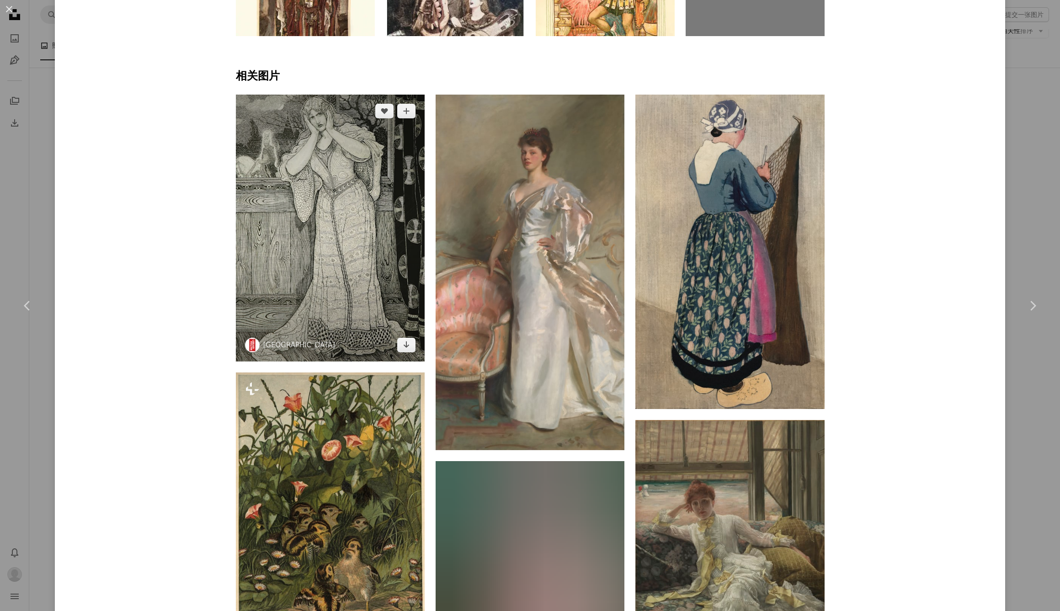
scroll to position [822, 0]
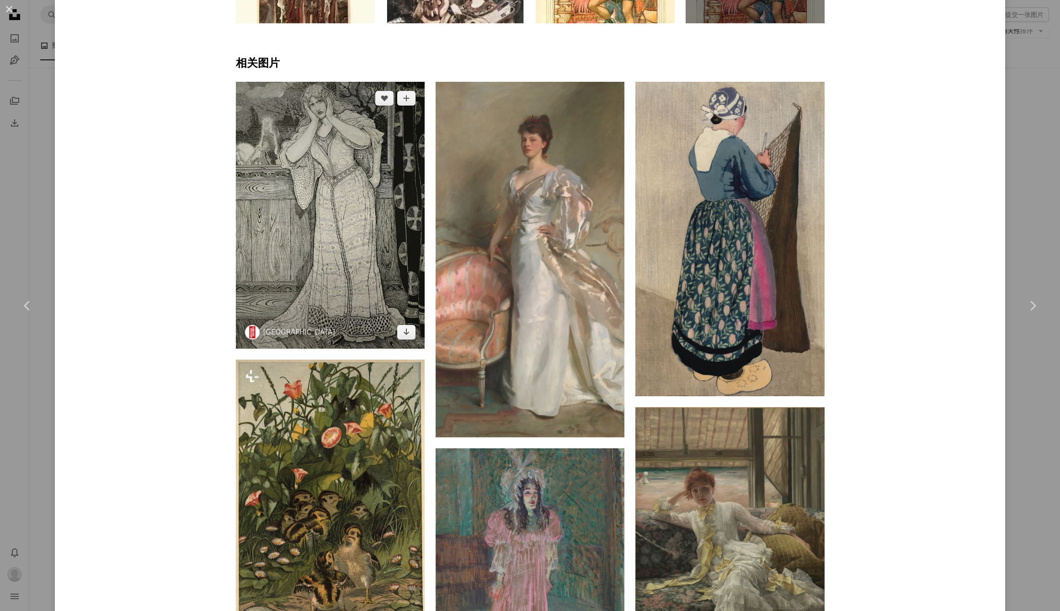
click at [332, 225] on img at bounding box center [330, 215] width 189 height 267
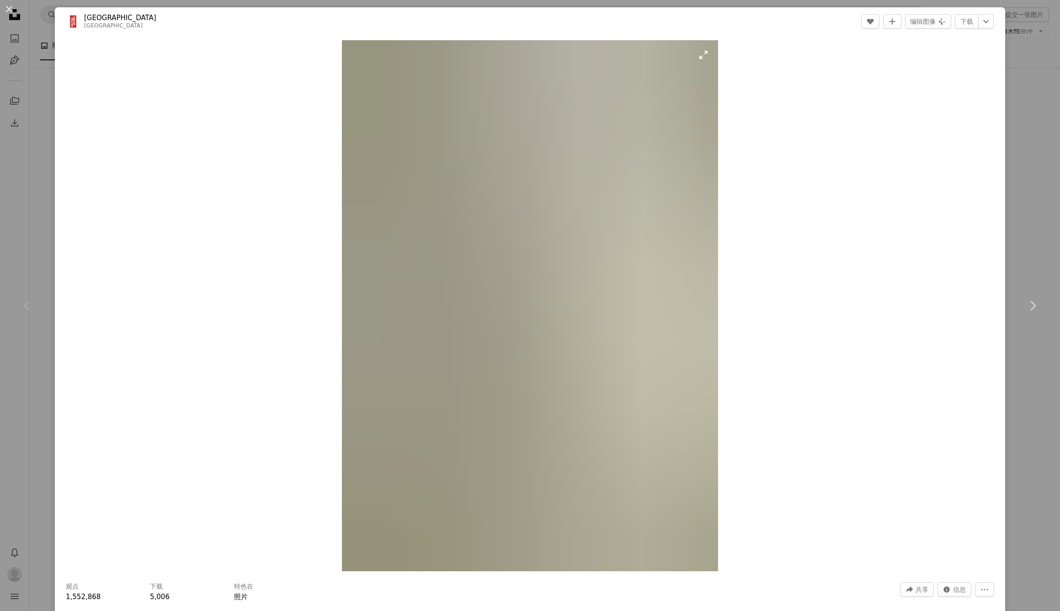
click at [528, 173] on img "放大这个图像" at bounding box center [530, 305] width 376 height 531
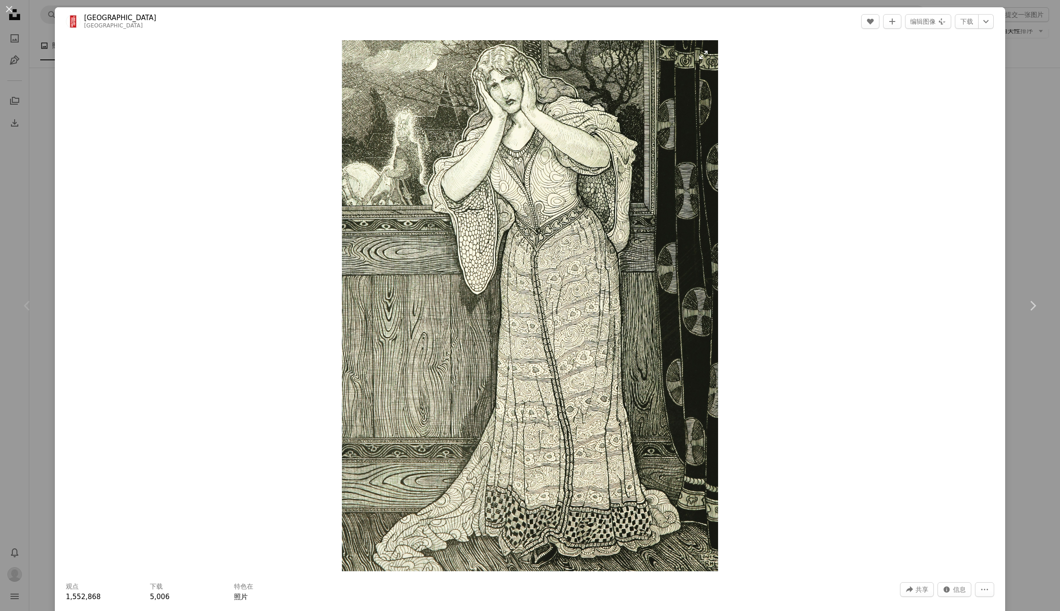
click at [578, 148] on img "Zoom in on this image" at bounding box center [530, 305] width 376 height 531
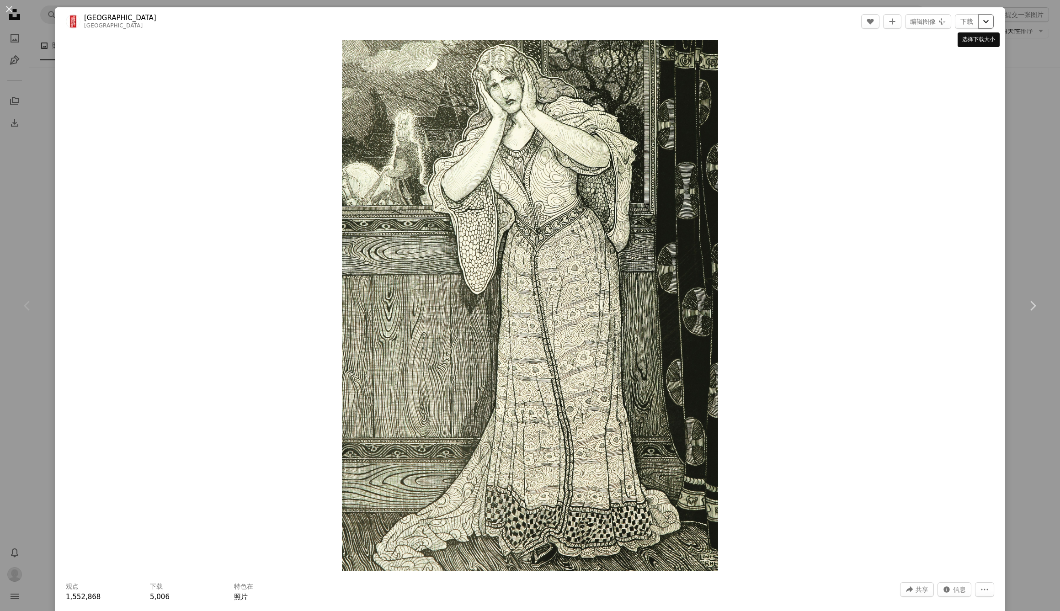
click at [978, 21] on icon "Chevron down" at bounding box center [985, 21] width 15 height 11
click at [941, 101] on span "8636 x 12196 ）" at bounding box center [957, 100] width 51 height 7
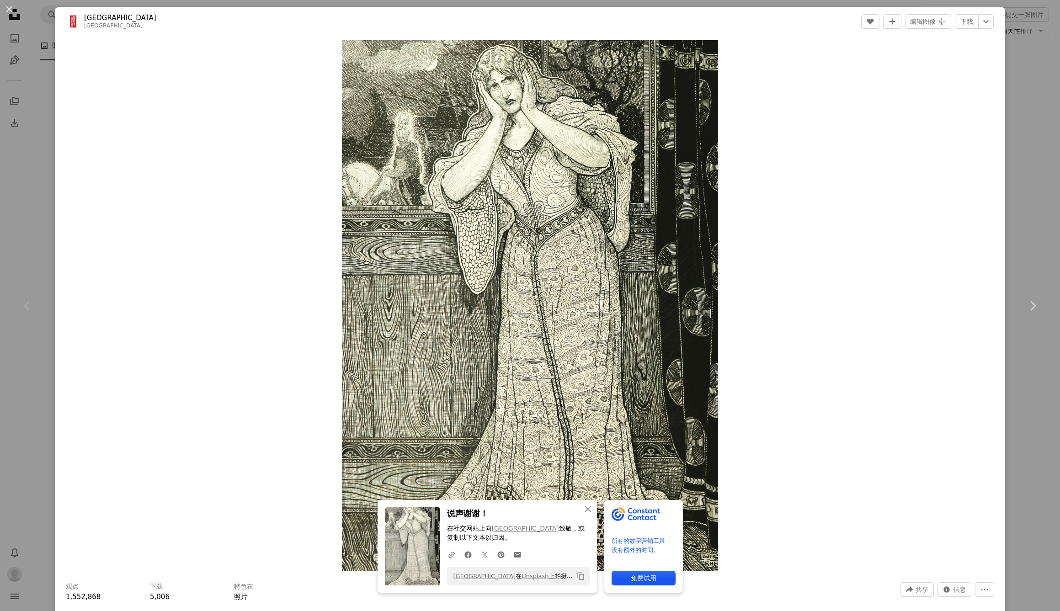
click at [1021, 98] on div "An X shape Chevron left Chevron right An X shape 关闭 说声谢谢！ 在社交网站上 向 大英图书馆 致敬， 或复…" at bounding box center [530, 305] width 1060 height 611
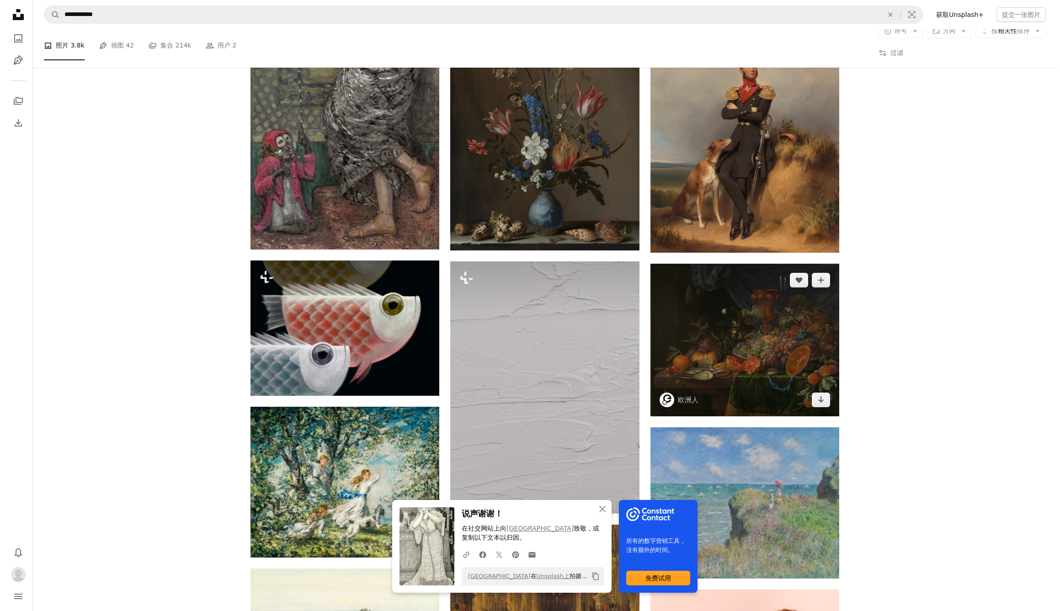
scroll to position [3283, 0]
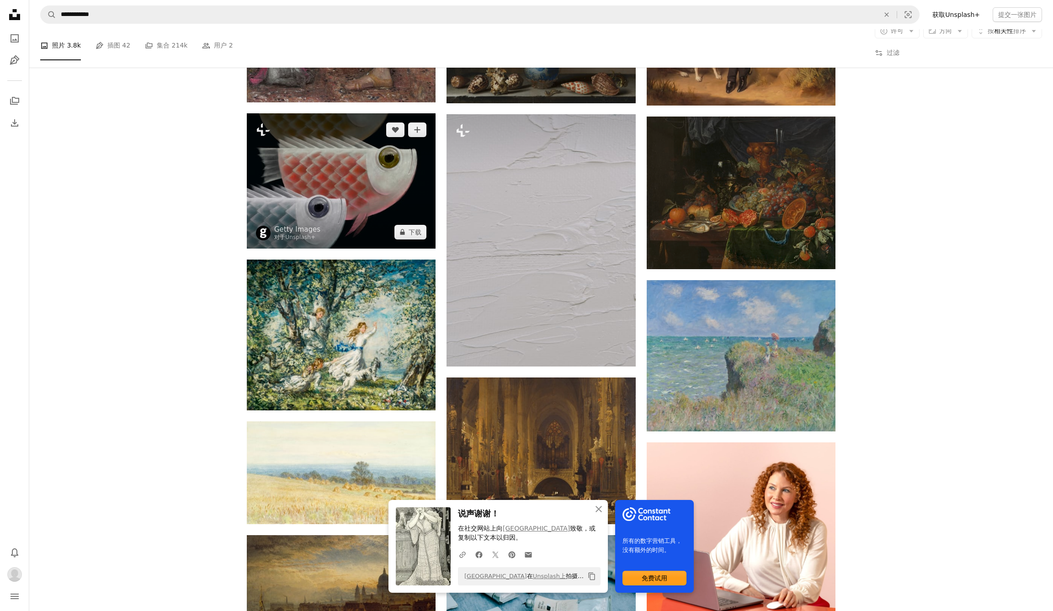
click at [371, 175] on img at bounding box center [341, 180] width 189 height 135
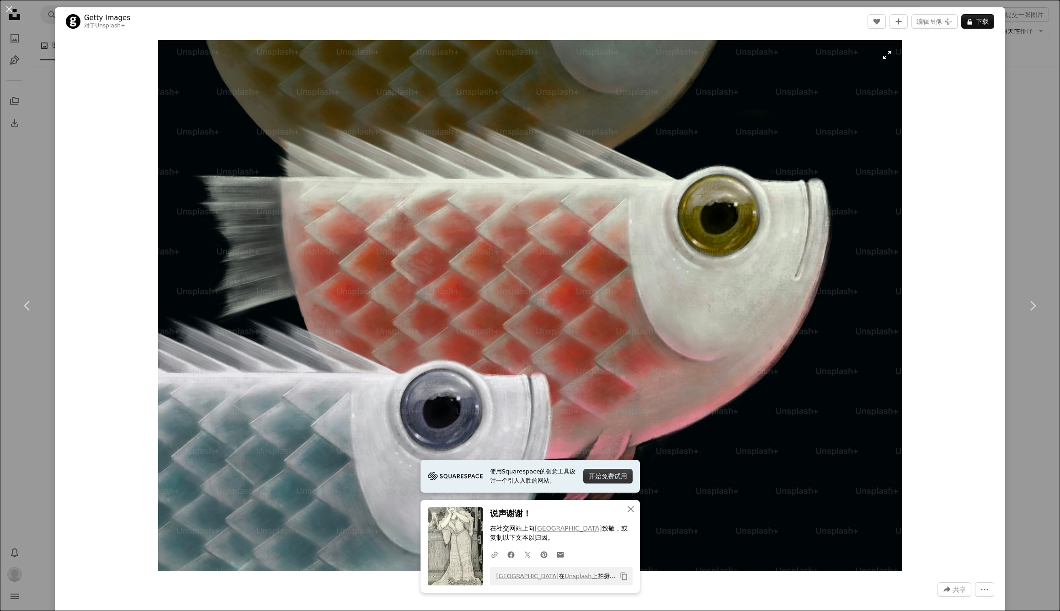
click at [579, 250] on img "放大此图像" at bounding box center [530, 305] width 744 height 531
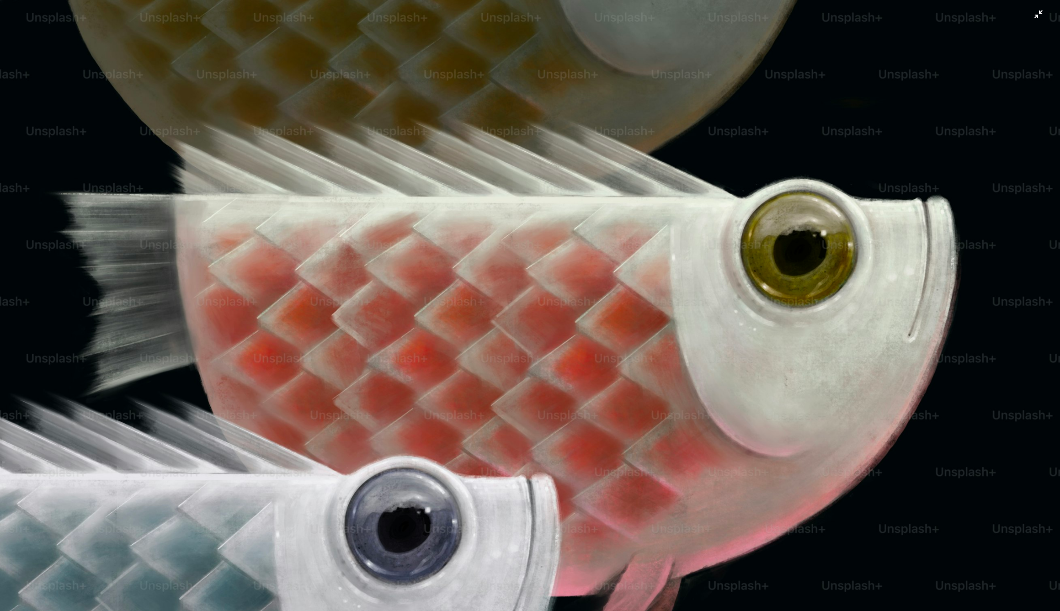
click at [579, 250] on img "缩小此图像" at bounding box center [530, 378] width 1061 height 757
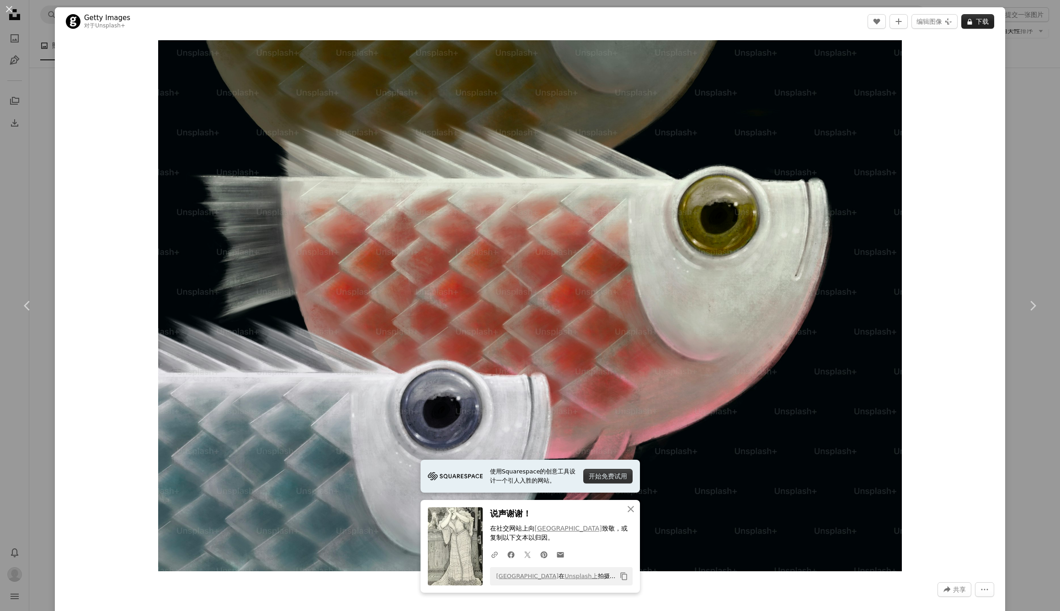
click at [970, 20] on button "A lock 下载" at bounding box center [977, 21] width 33 height 15
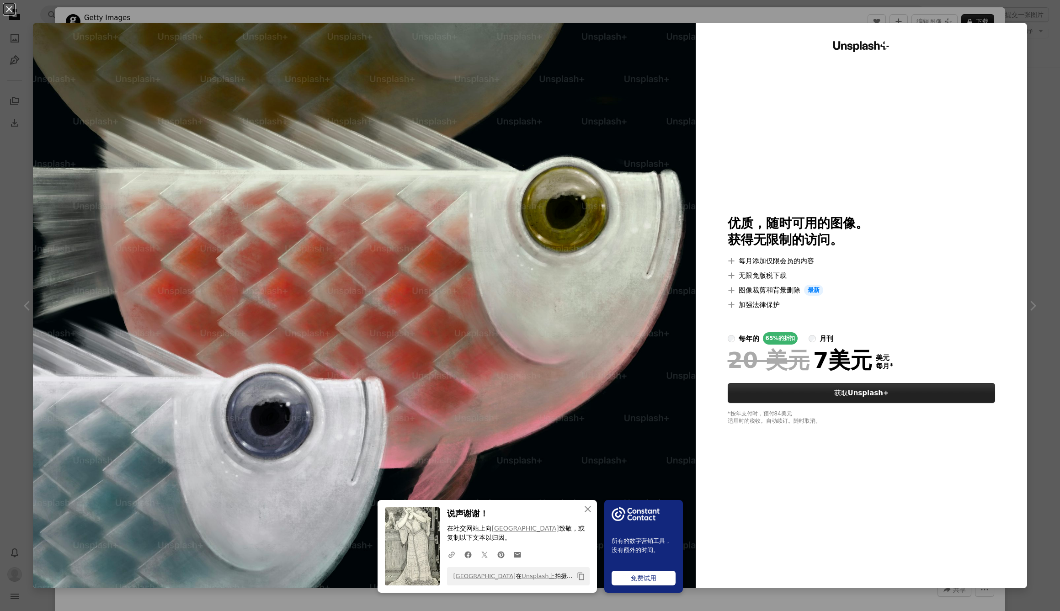
click at [846, 393] on link "获取 Unsplash+" at bounding box center [862, 393] width 268 height 20
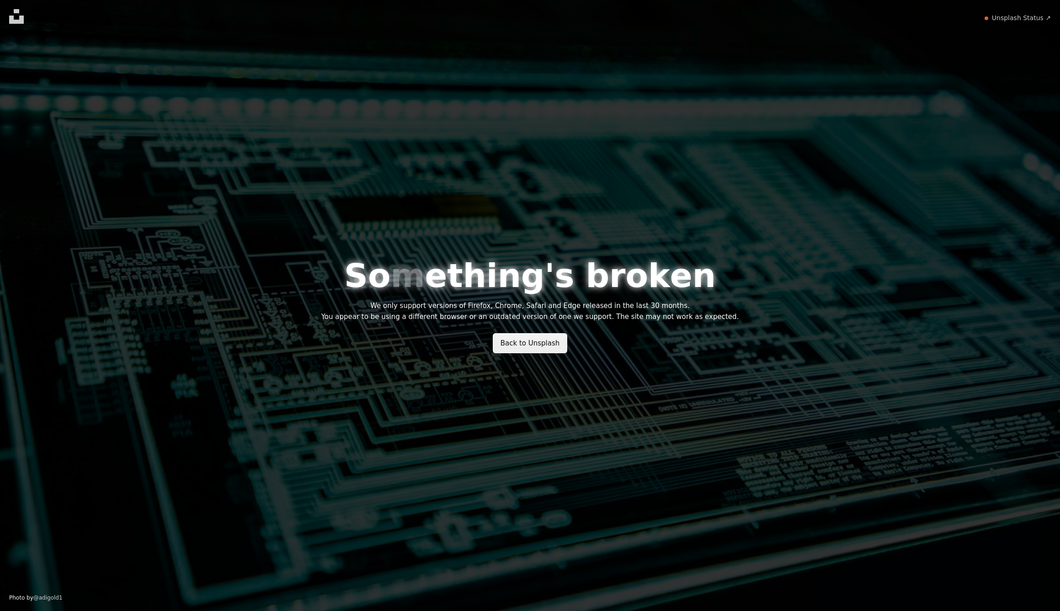
click at [524, 346] on link "Back to Unsplash" at bounding box center [530, 343] width 75 height 20
